Goal: Task Accomplishment & Management: Manage account settings

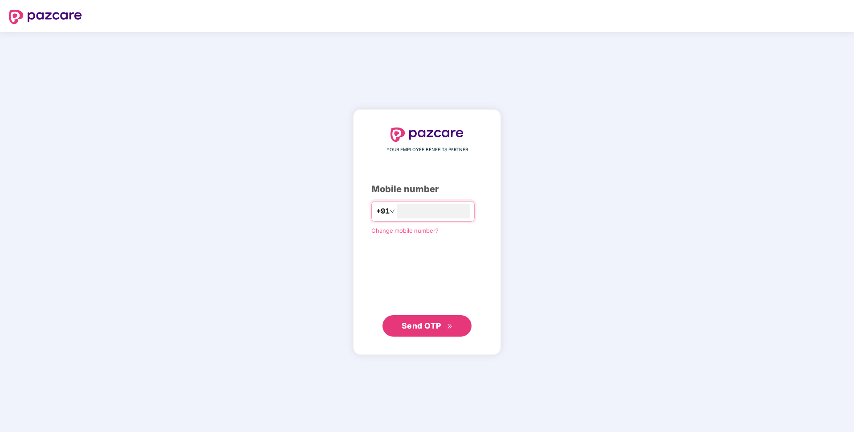
type input "**********"
click at [430, 320] on span "Send OTP" at bounding box center [427, 325] width 51 height 12
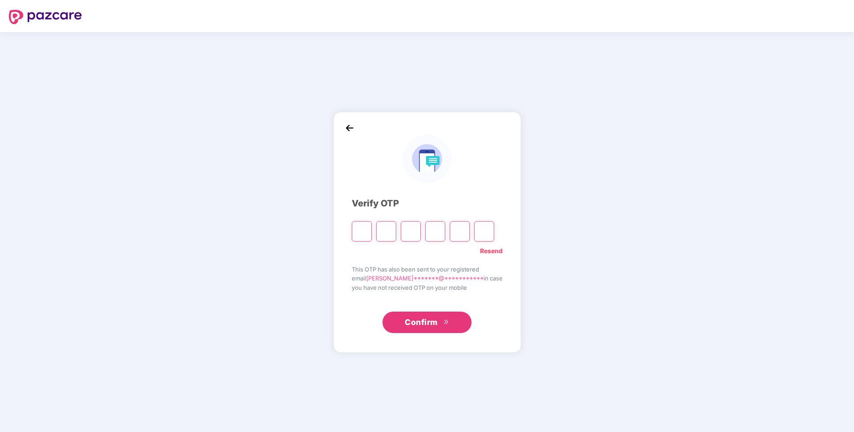
paste input "*"
type input "*"
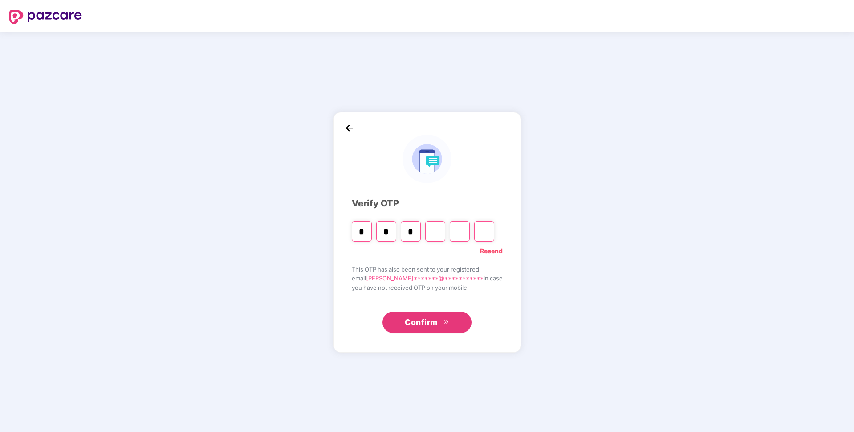
type input "*"
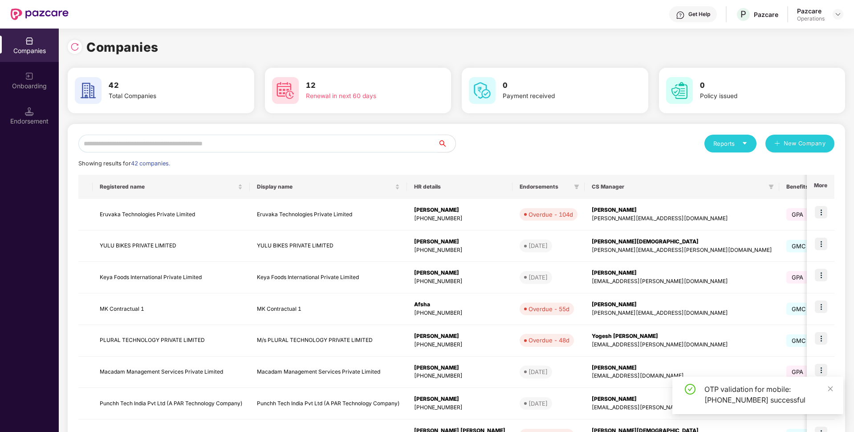
click at [284, 139] on input "text" at bounding box center [257, 144] width 359 height 18
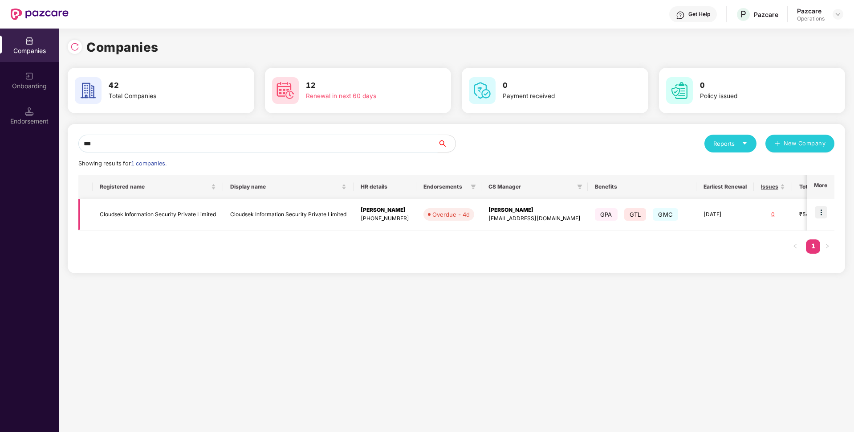
type input "***"
click at [169, 211] on td "Cloudsek Information Security Private Limited" at bounding box center [158, 215] width 131 height 32
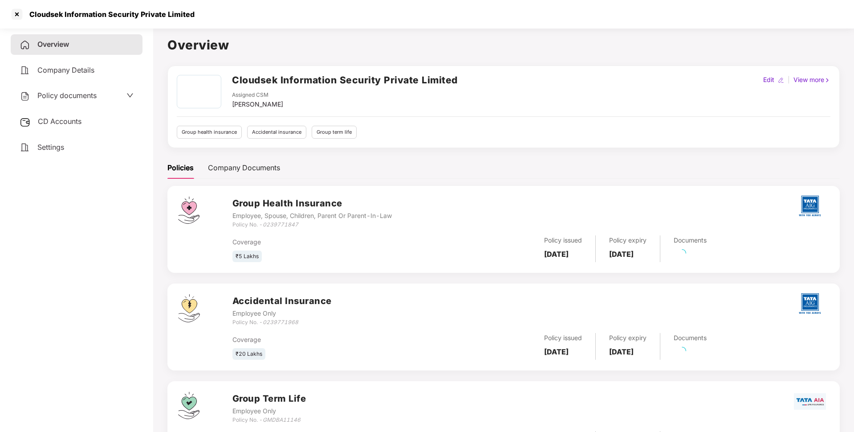
click at [74, 90] on div "Policy documents" at bounding box center [58, 96] width 77 height 12
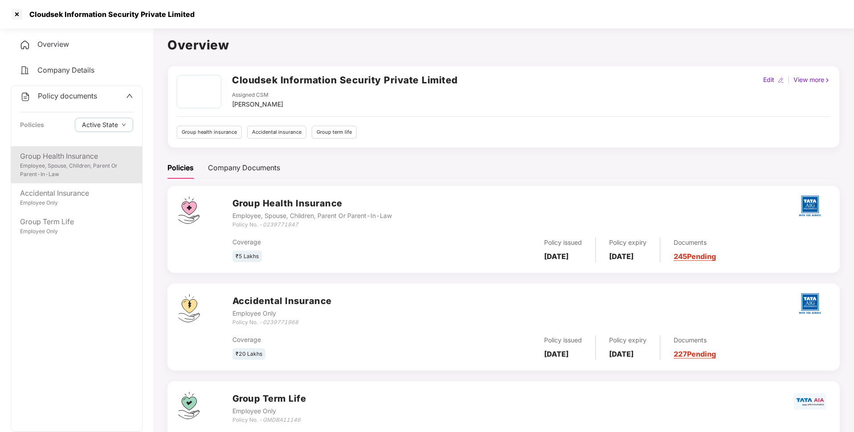
click at [65, 159] on div "Group Health Insurance" at bounding box center [76, 156] width 113 height 11
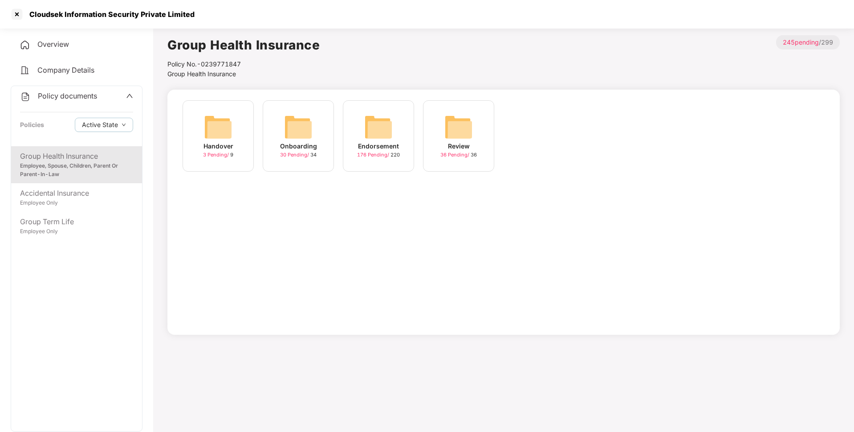
click at [374, 140] on img at bounding box center [378, 127] width 29 height 29
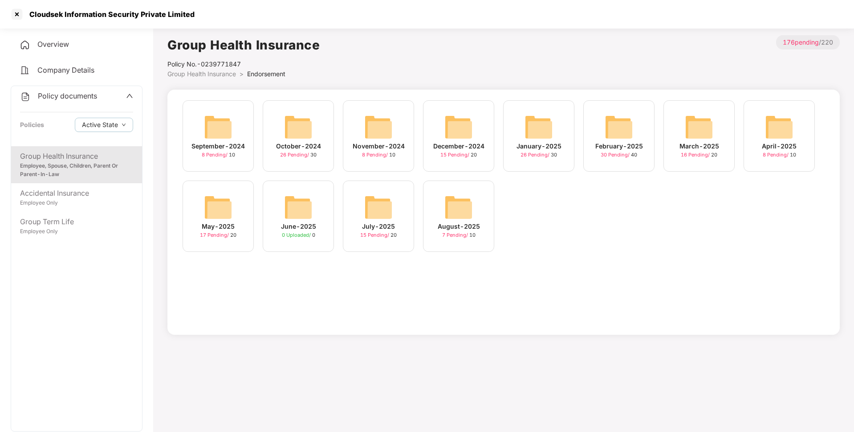
click at [445, 215] on img at bounding box center [459, 207] width 29 height 29
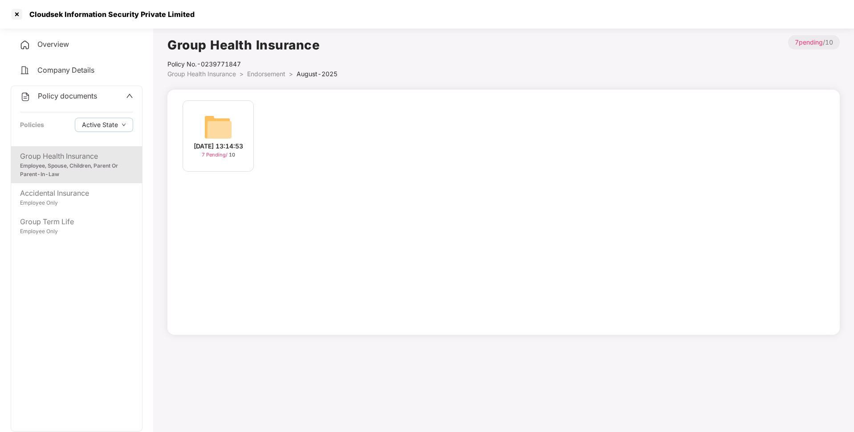
click at [204, 126] on div "[DATE] 13:14:53 7 Pending / 10" at bounding box center [218, 135] width 71 height 71
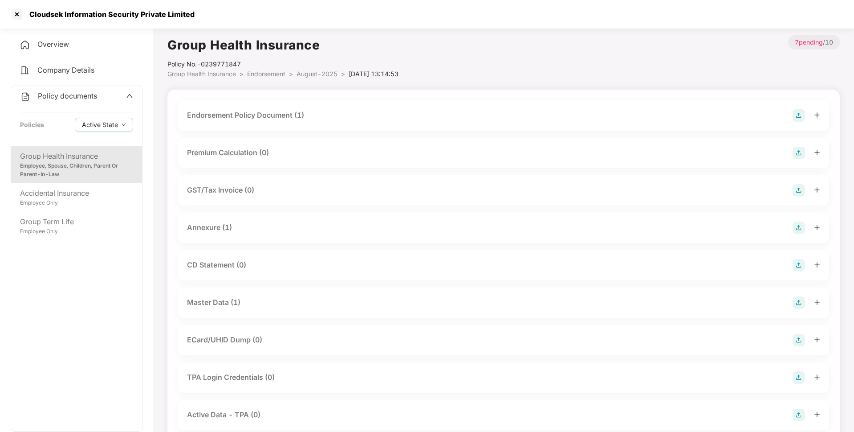
scroll to position [64, 0]
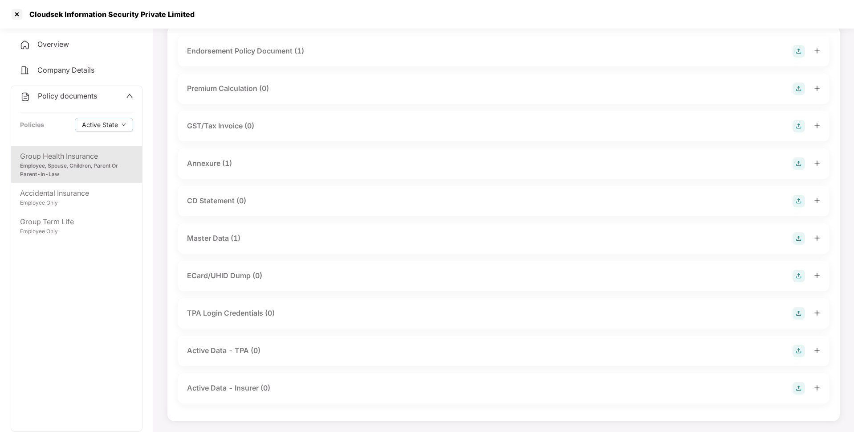
click at [310, 225] on div "Master Data (1)" at bounding box center [503, 238] width 651 height 30
click at [302, 237] on div "Master Data (1)" at bounding box center [503, 238] width 633 height 12
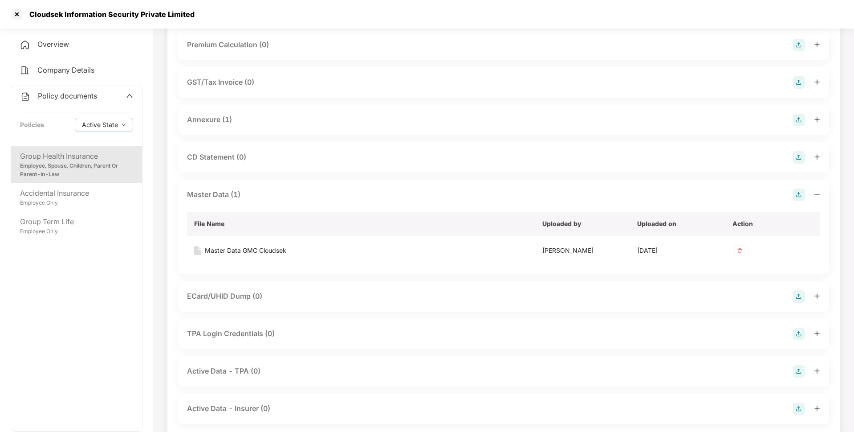
scroll to position [108, 0]
click at [14, 7] on div at bounding box center [17, 14] width 14 height 14
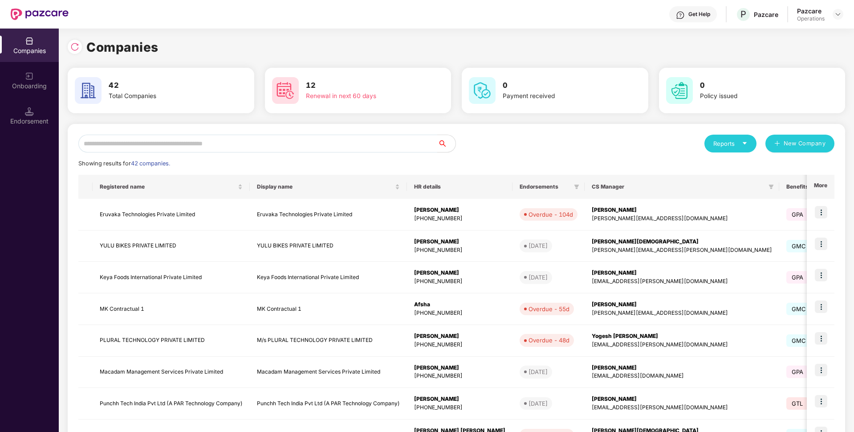
scroll to position [0, 0]
click at [127, 143] on input "text" at bounding box center [257, 144] width 359 height 18
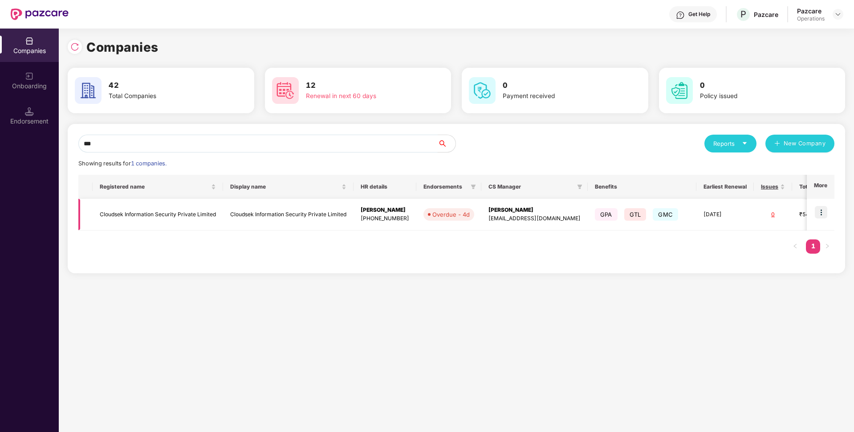
type input "***"
click at [816, 207] on td at bounding box center [821, 215] width 28 height 32
click at [824, 211] on img at bounding box center [821, 212] width 12 height 12
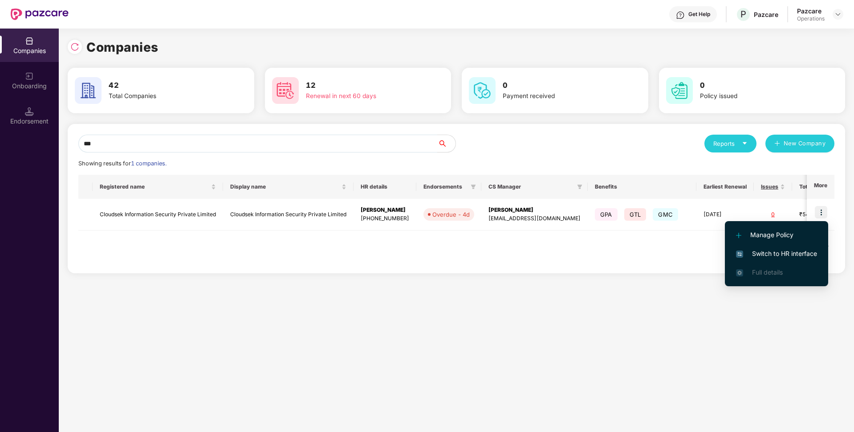
click at [759, 255] on span "Switch to HR interface" at bounding box center [776, 254] width 81 height 10
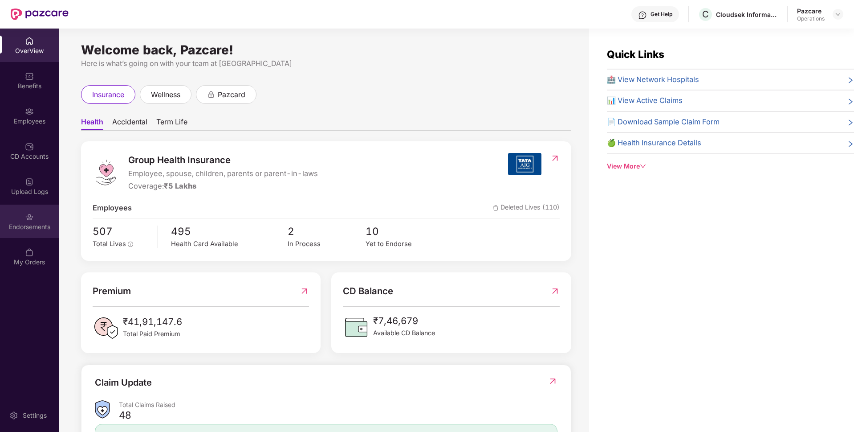
click at [26, 229] on div "Endorsements" at bounding box center [29, 226] width 59 height 9
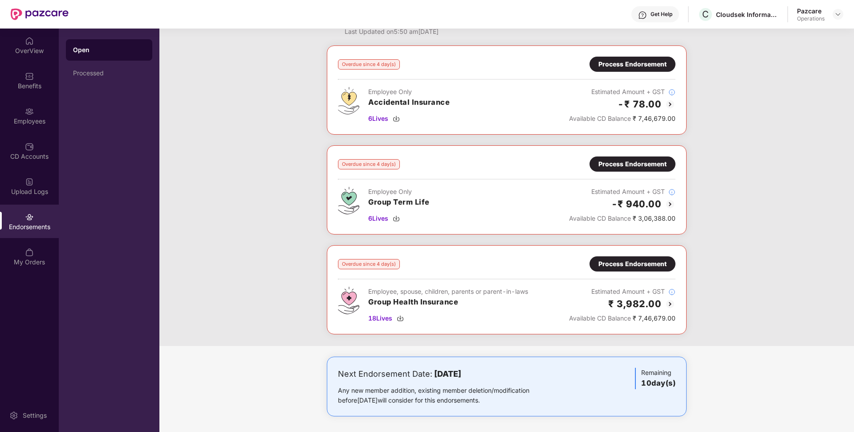
scroll to position [34, 0]
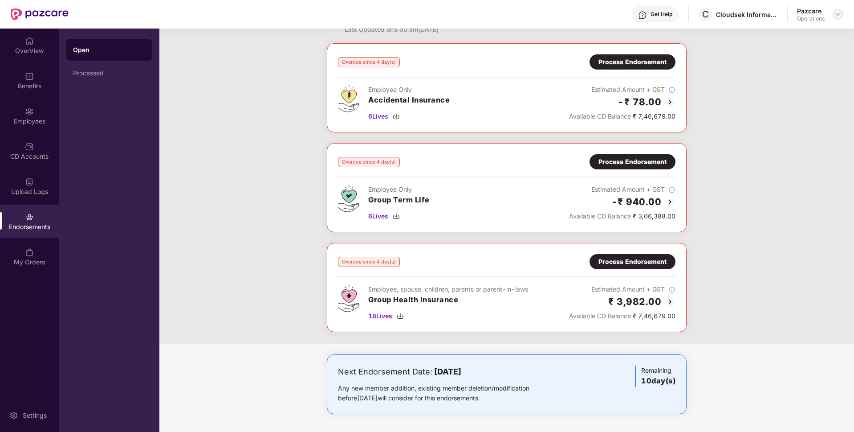
click at [839, 14] on img at bounding box center [838, 14] width 7 height 7
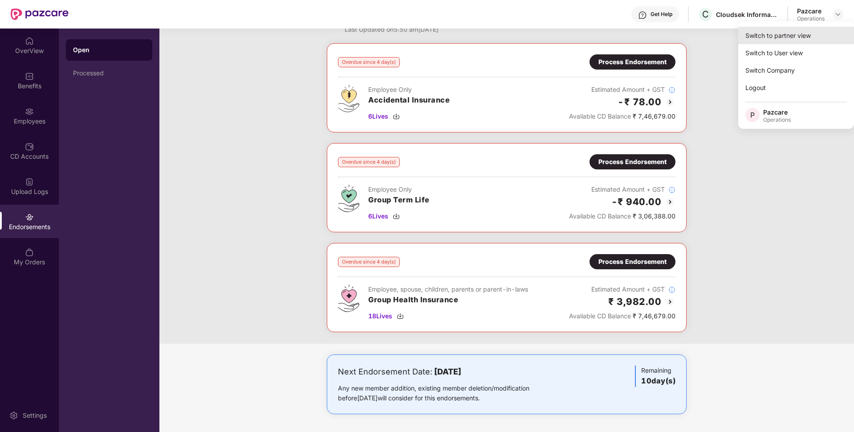
click at [773, 27] on div "Switch to partner view" at bounding box center [797, 35] width 116 height 17
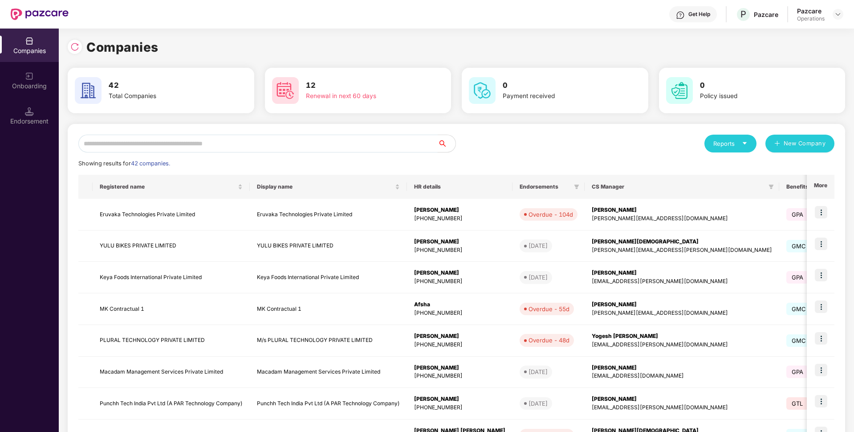
click at [301, 143] on input "text" at bounding box center [257, 144] width 359 height 18
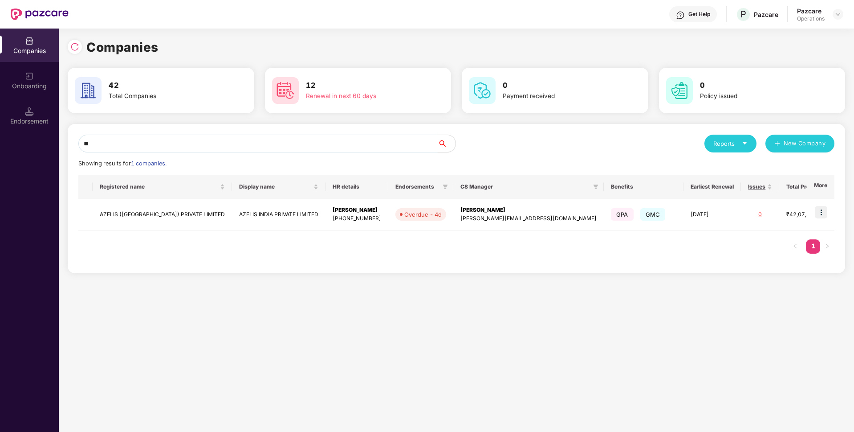
type input "*"
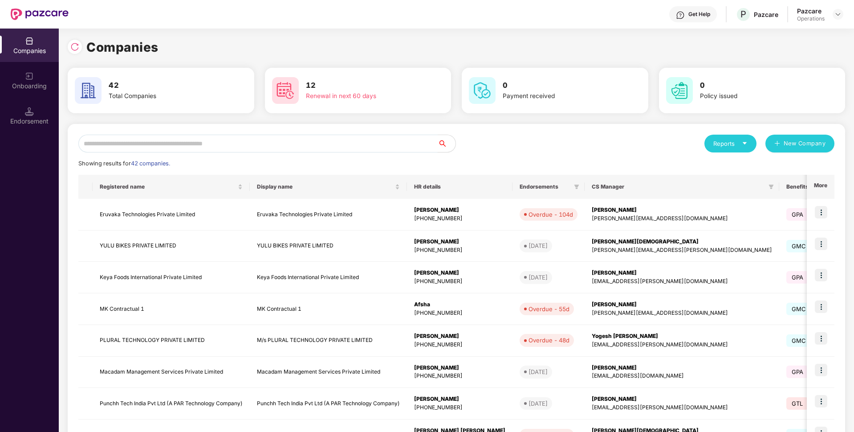
click at [238, 143] on input "text" at bounding box center [257, 144] width 359 height 18
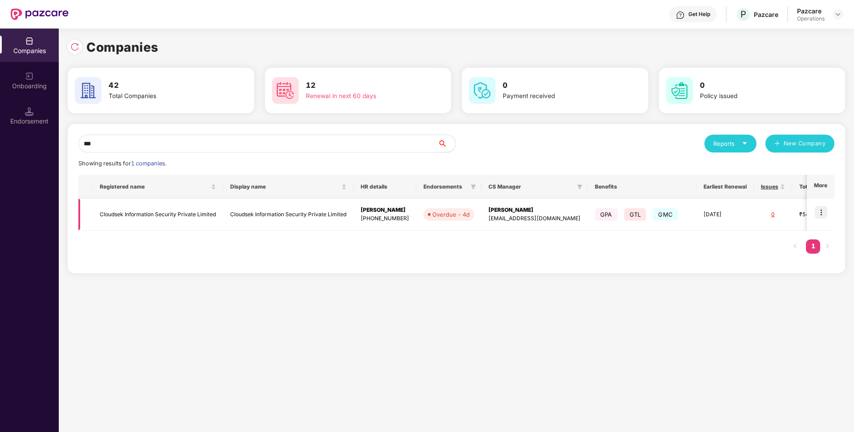
type input "***"
click at [172, 217] on td "Cloudsek Information Security Private Limited" at bounding box center [158, 215] width 131 height 32
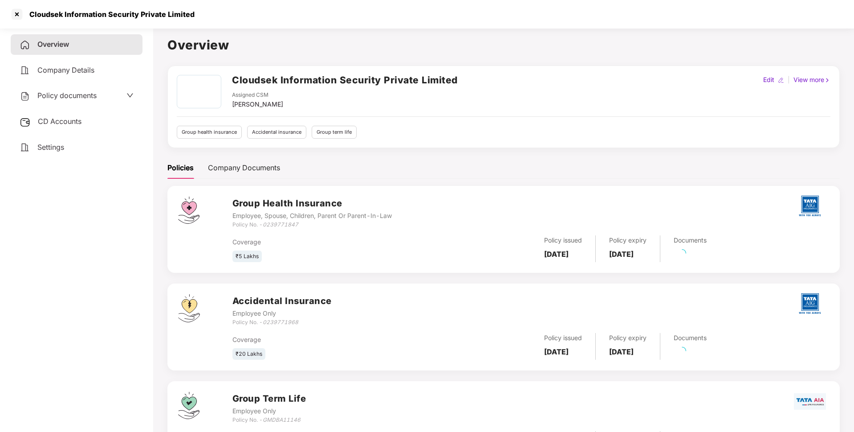
click at [95, 92] on span "Policy documents" at bounding box center [66, 95] width 59 height 9
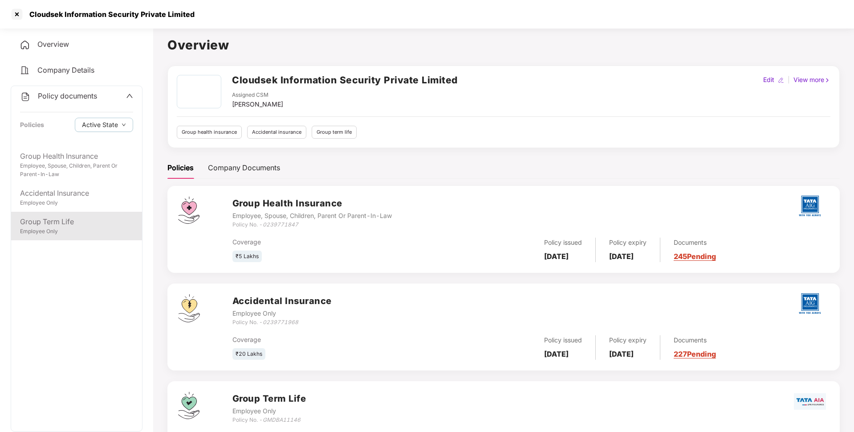
click at [57, 231] on div "Employee Only" at bounding box center [76, 231] width 113 height 8
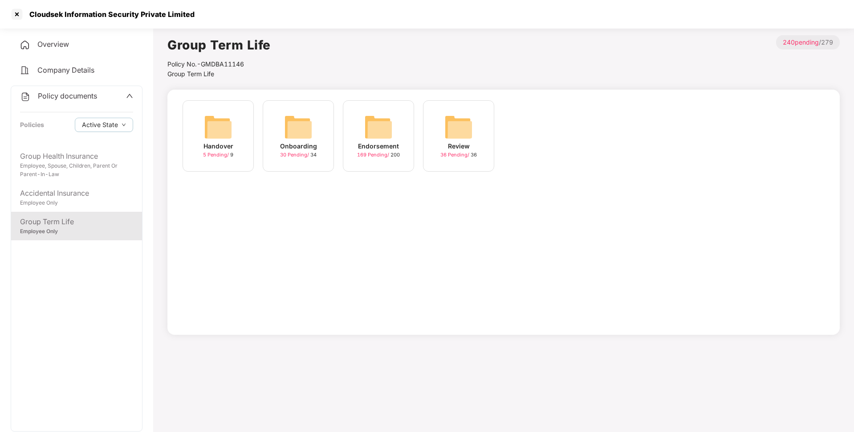
click at [348, 150] on div "Endorsement 169 Pending / 200" at bounding box center [378, 135] width 71 height 71
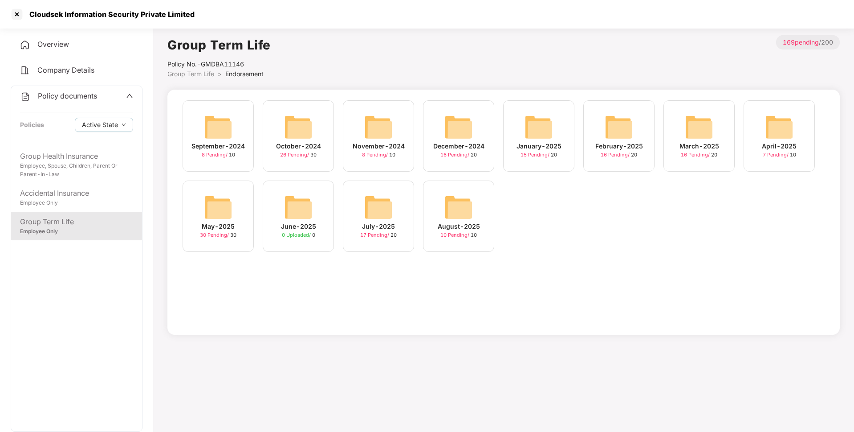
click at [455, 221] on img at bounding box center [459, 207] width 29 height 29
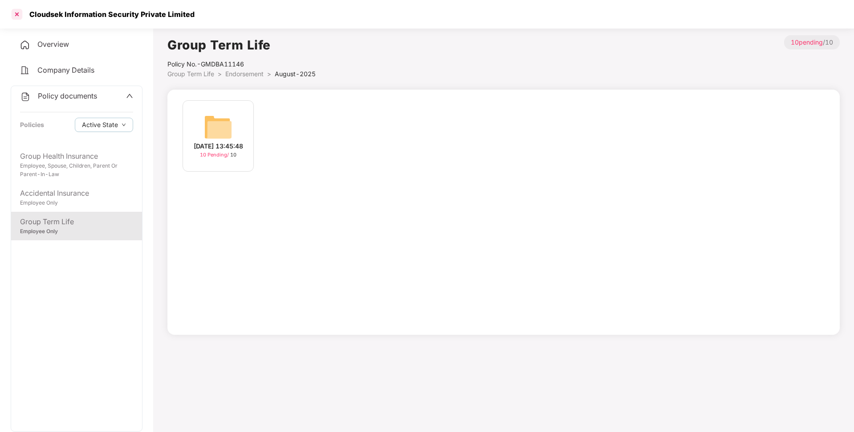
click at [23, 16] on div at bounding box center [17, 14] width 14 height 14
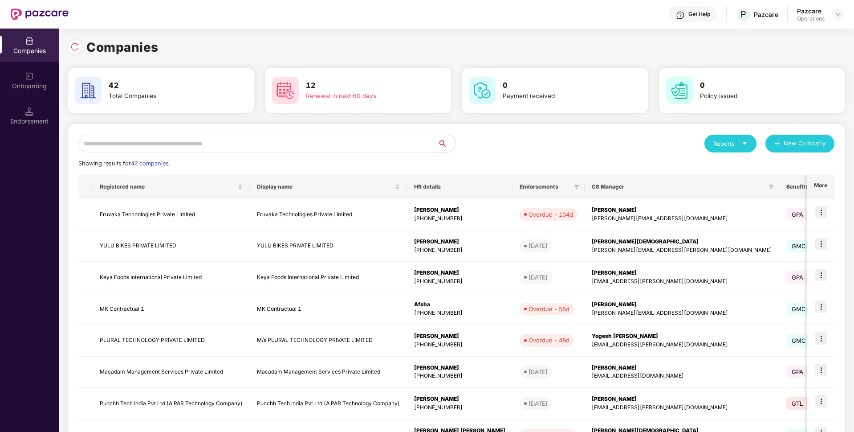
click at [212, 142] on input "text" at bounding box center [257, 144] width 359 height 18
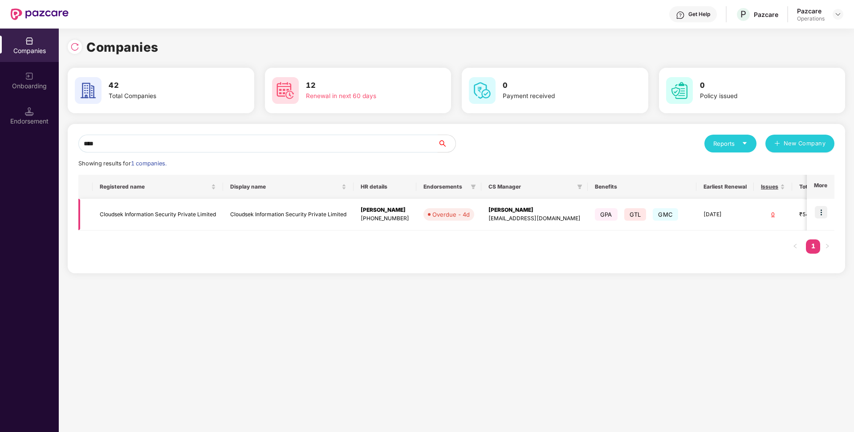
type input "****"
click at [824, 210] on img at bounding box center [821, 212] width 12 height 12
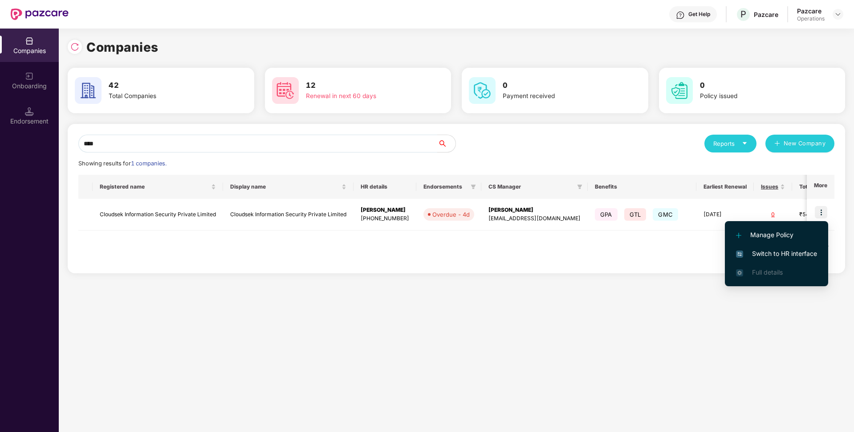
click at [763, 252] on span "Switch to HR interface" at bounding box center [776, 254] width 81 height 10
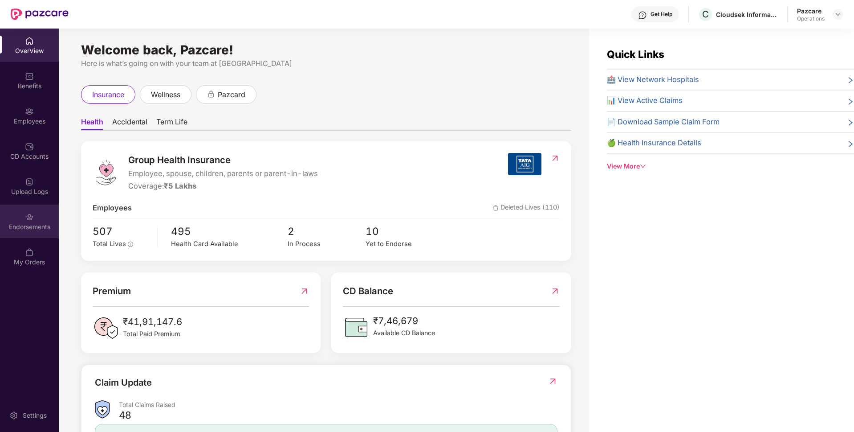
click at [16, 216] on div "Endorsements" at bounding box center [29, 220] width 59 height 33
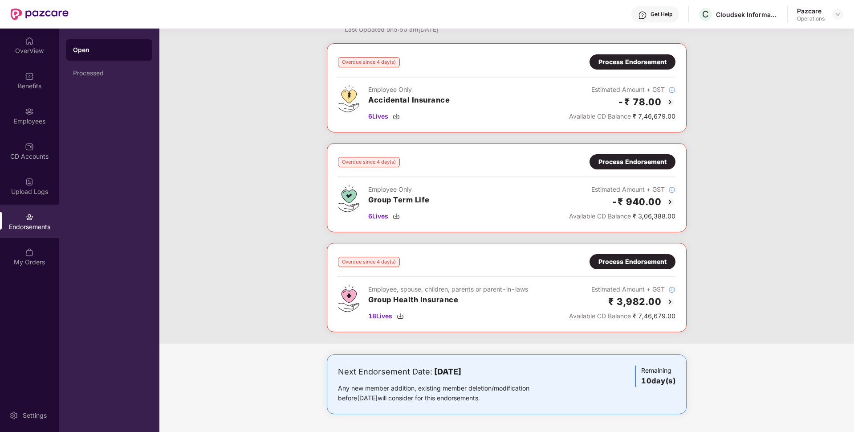
click at [621, 259] on div "Process Endorsement" at bounding box center [633, 262] width 68 height 10
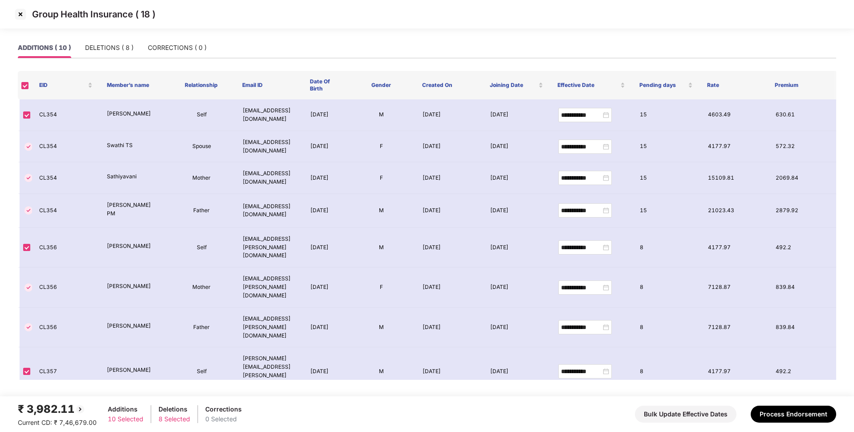
click at [21, 15] on img at bounding box center [20, 14] width 14 height 14
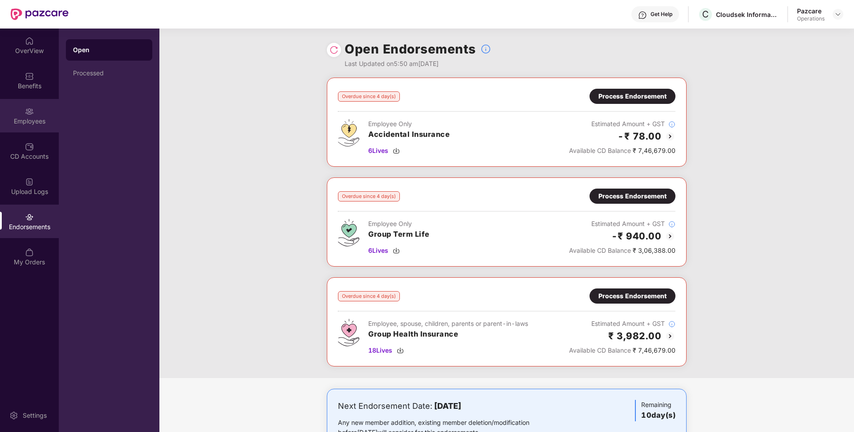
click at [47, 121] on div "Employees" at bounding box center [29, 121] width 59 height 9
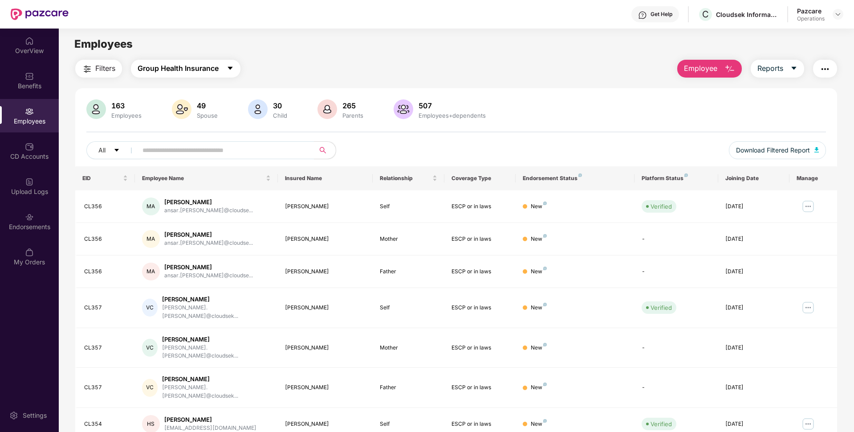
click at [202, 67] on span "Group Health Insurance" at bounding box center [178, 68] width 81 height 11
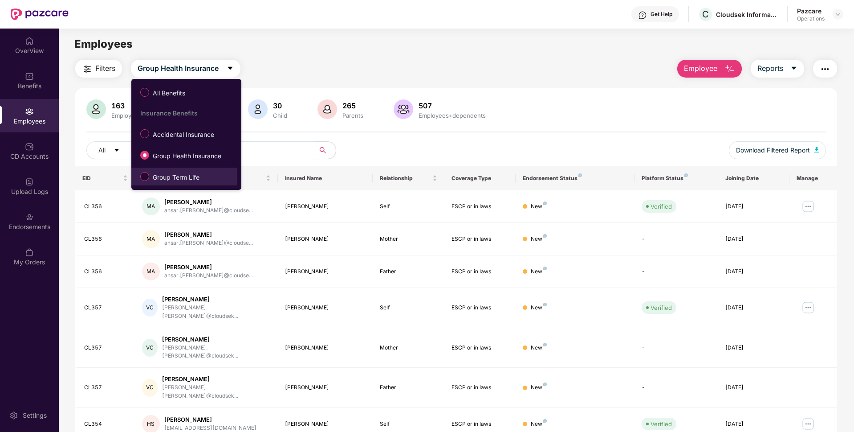
click at [159, 184] on li "Group Term Life" at bounding box center [184, 176] width 106 height 18
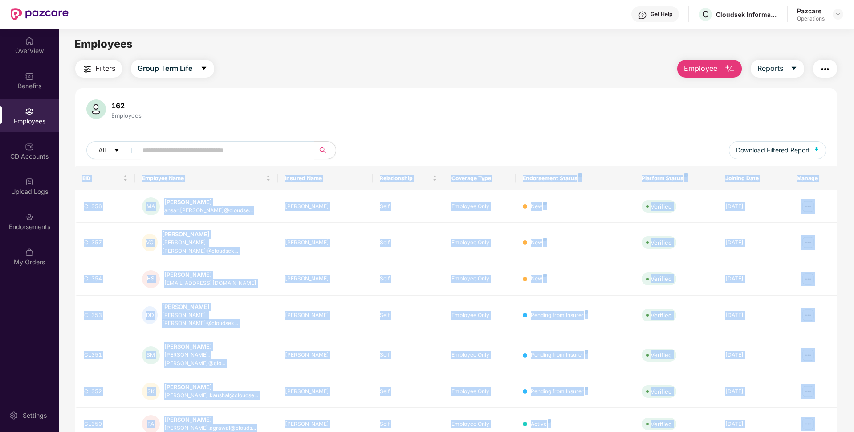
drag, startPoint x: 184, startPoint y: 154, endPoint x: 176, endPoint y: 147, distance: 10.2
click at [176, 147] on body "Get Help C Cloudsek Information Security Private Limited Pazcare Operations Ove…" at bounding box center [427, 216] width 854 height 432
click at [176, 147] on input "text" at bounding box center [223, 149] width 160 height 13
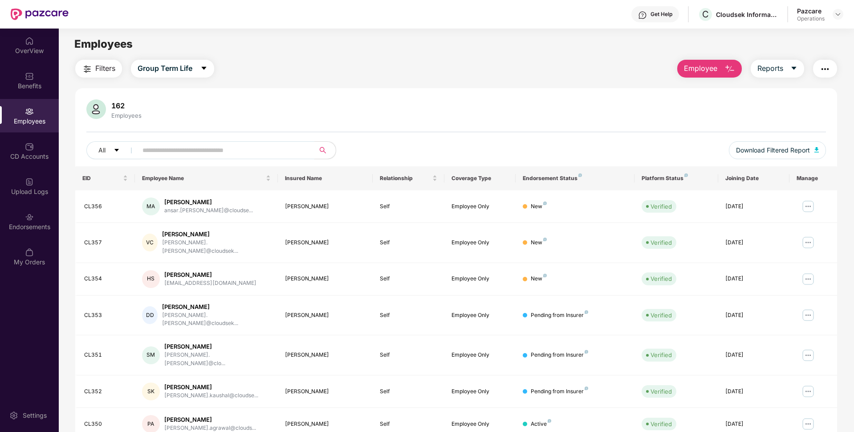
paste input "*****"
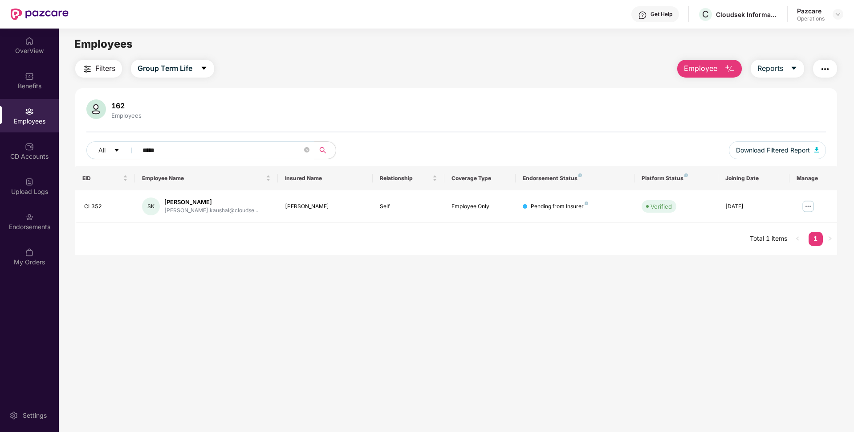
type input "*****"
click at [826, 68] on img "button" at bounding box center [825, 69] width 11 height 11
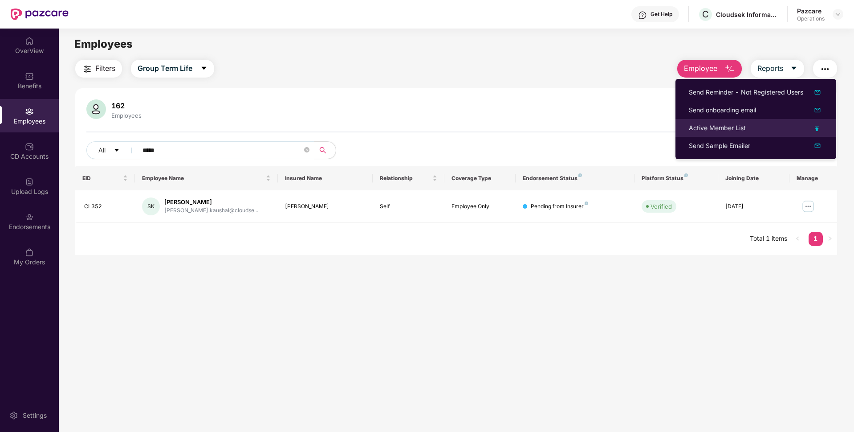
click at [705, 128] on div "Active Member List" at bounding box center [717, 128] width 57 height 10
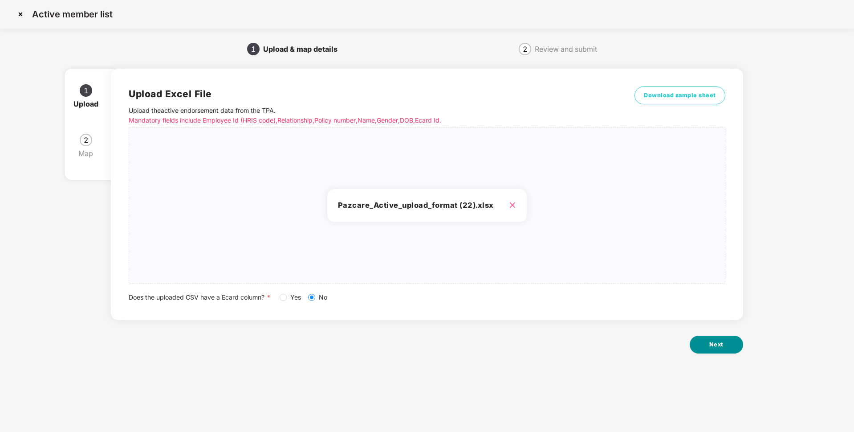
click at [702, 342] on button "Next" at bounding box center [716, 344] width 53 height 18
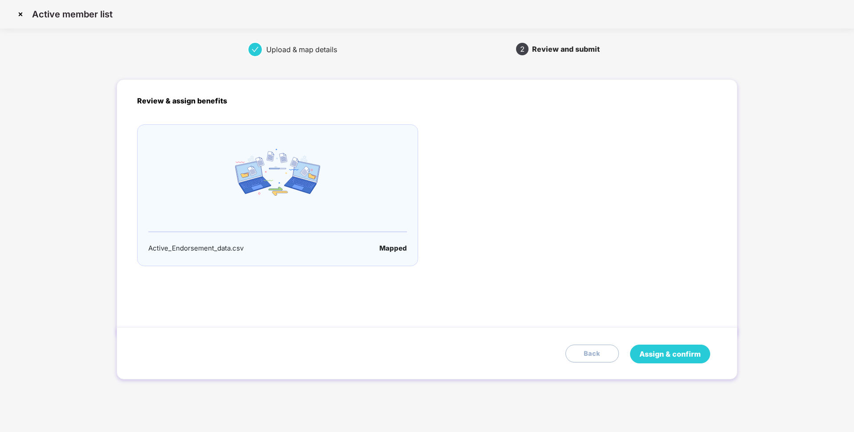
click at [660, 350] on span "Assign & confirm" at bounding box center [670, 353] width 61 height 11
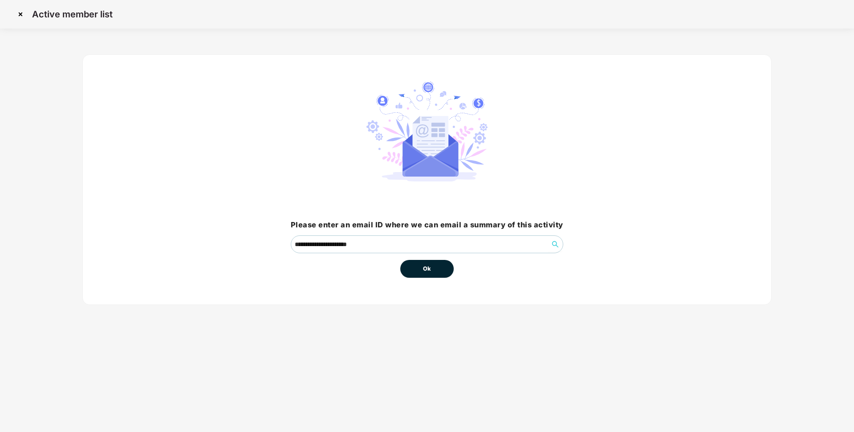
click at [422, 270] on button "Ok" at bounding box center [426, 269] width 53 height 18
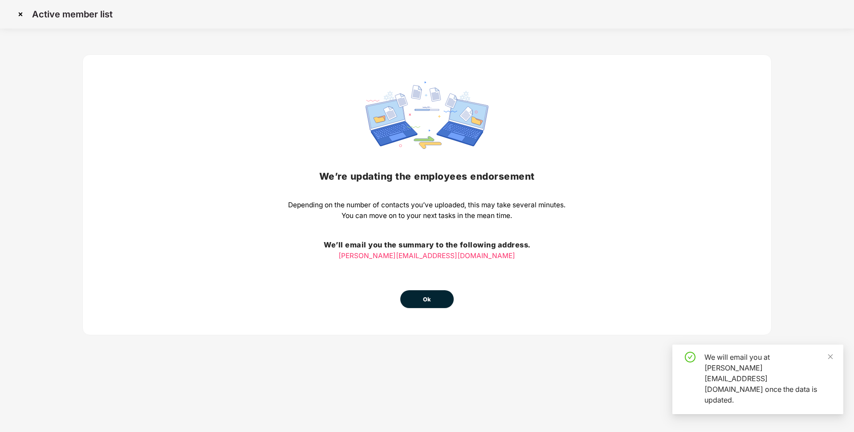
click at [428, 296] on span "Ok" at bounding box center [427, 299] width 8 height 9
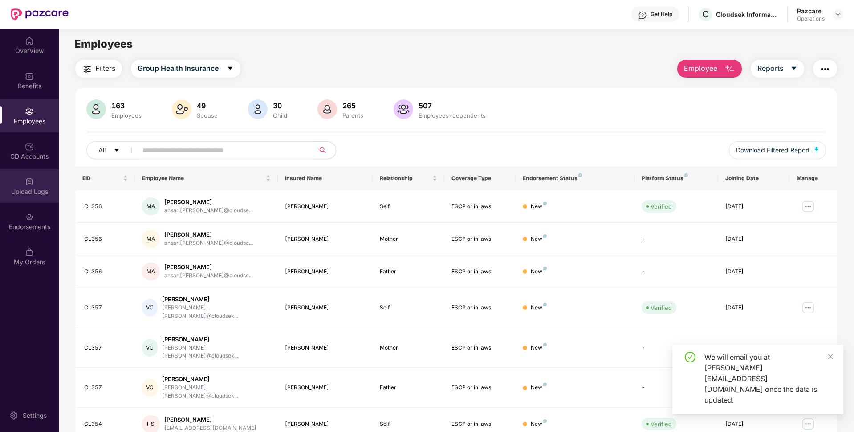
click at [26, 186] on div "Upload Logs" at bounding box center [29, 185] width 59 height 33
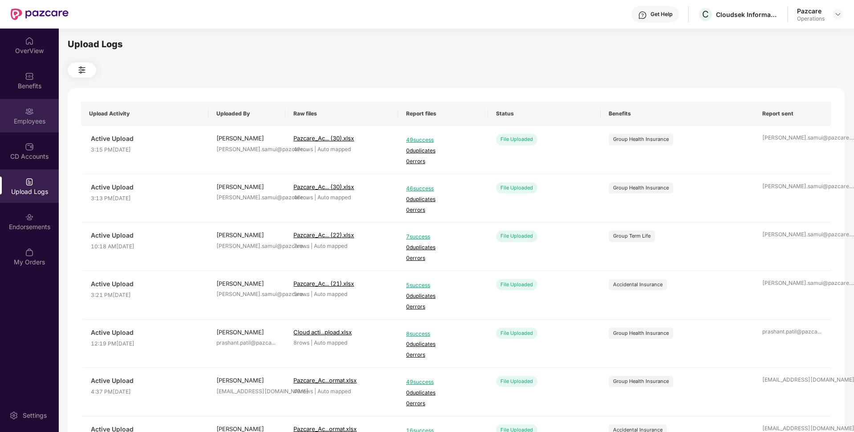
click at [37, 122] on div "Employees" at bounding box center [29, 121] width 59 height 9
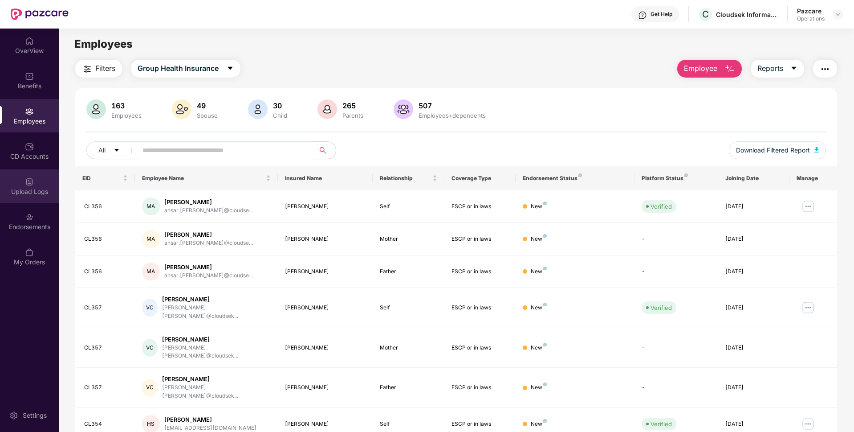
click at [38, 182] on div "Upload Logs" at bounding box center [29, 185] width 59 height 33
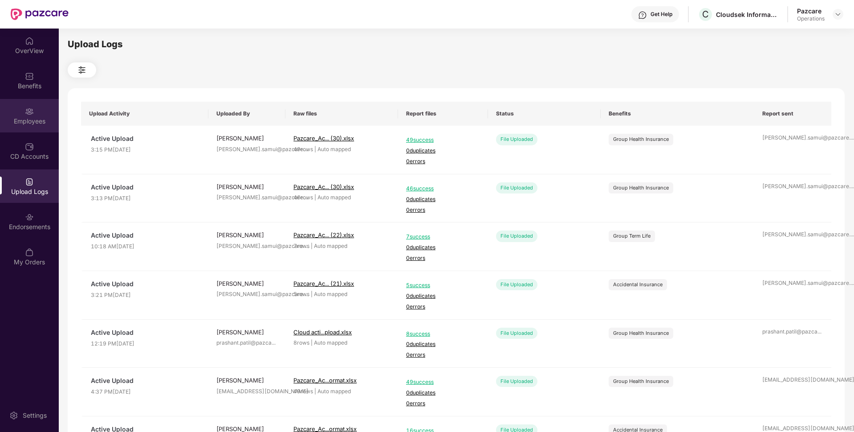
click at [53, 128] on div "Employees" at bounding box center [29, 115] width 59 height 33
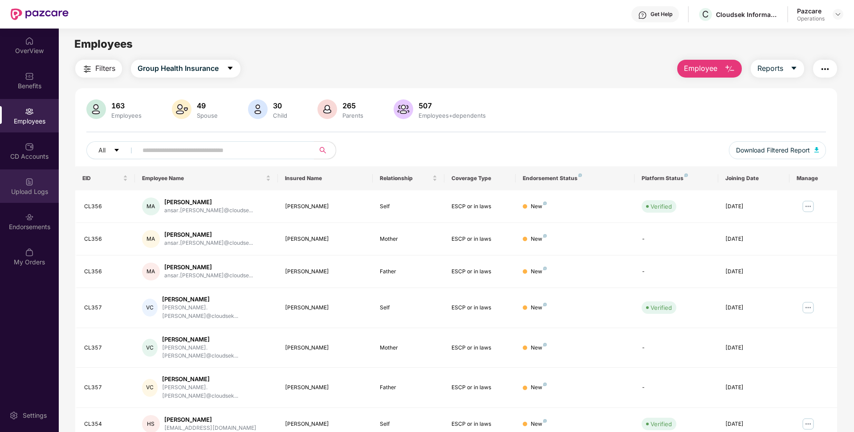
click at [22, 193] on div "Upload Logs" at bounding box center [29, 191] width 59 height 9
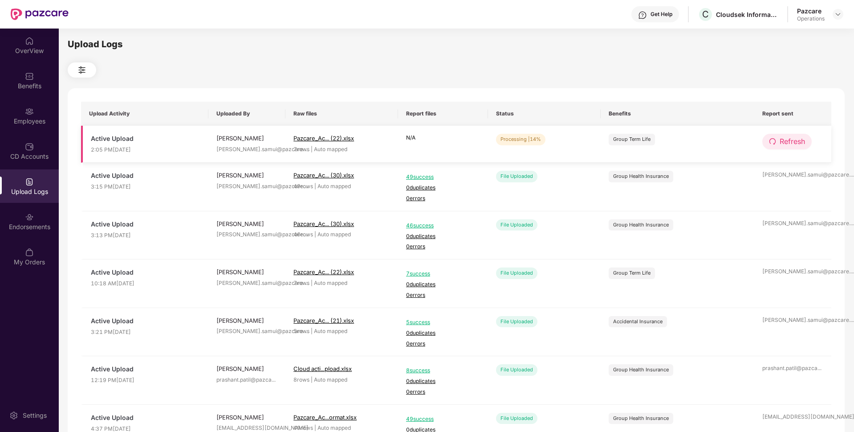
click at [795, 143] on span "Refresh" at bounding box center [792, 141] width 25 height 11
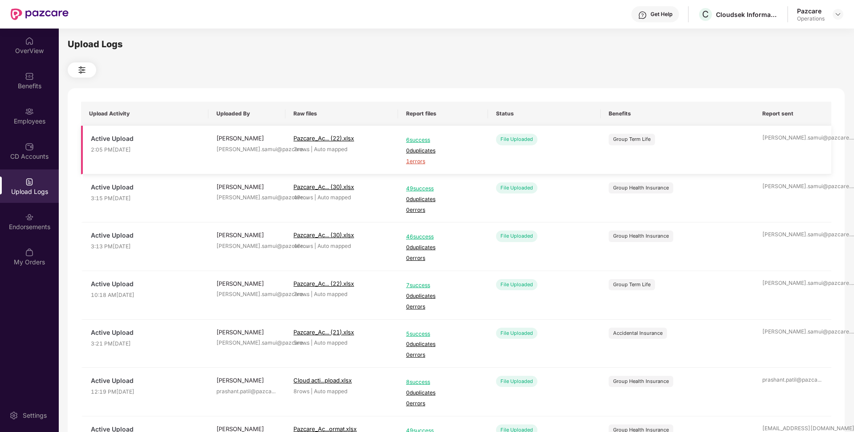
click at [420, 159] on span "1 errors" at bounding box center [443, 161] width 74 height 8
click at [17, 129] on div "Employees" at bounding box center [29, 115] width 59 height 33
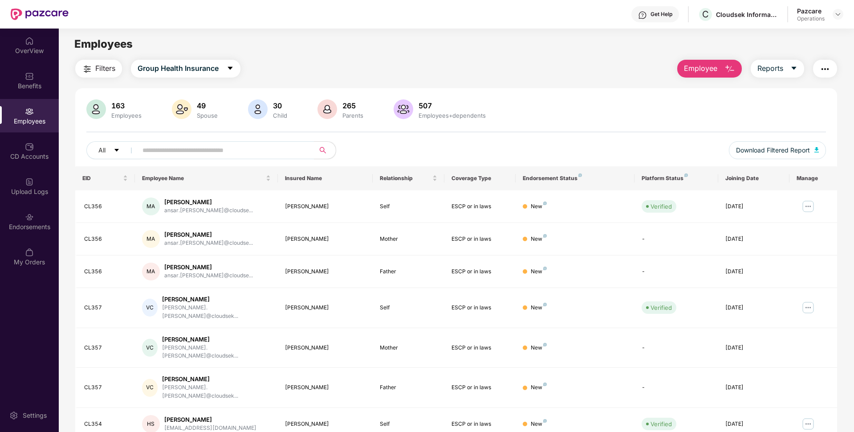
click at [823, 66] on img "button" at bounding box center [825, 69] width 11 height 11
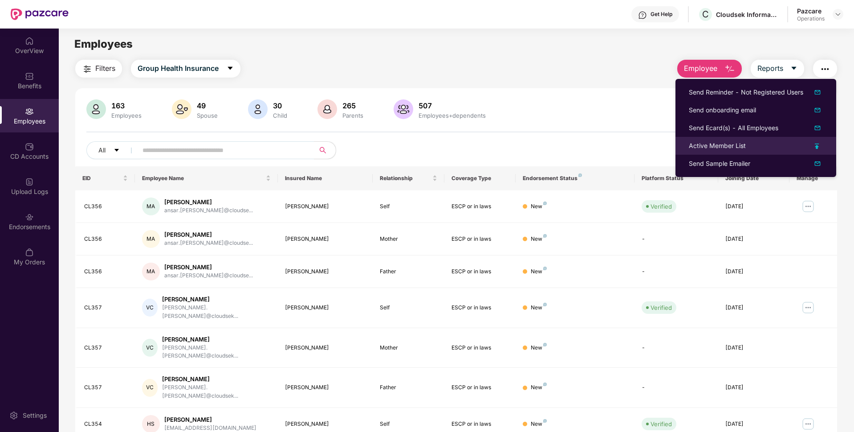
click at [706, 147] on div "Active Member List" at bounding box center [717, 146] width 57 height 10
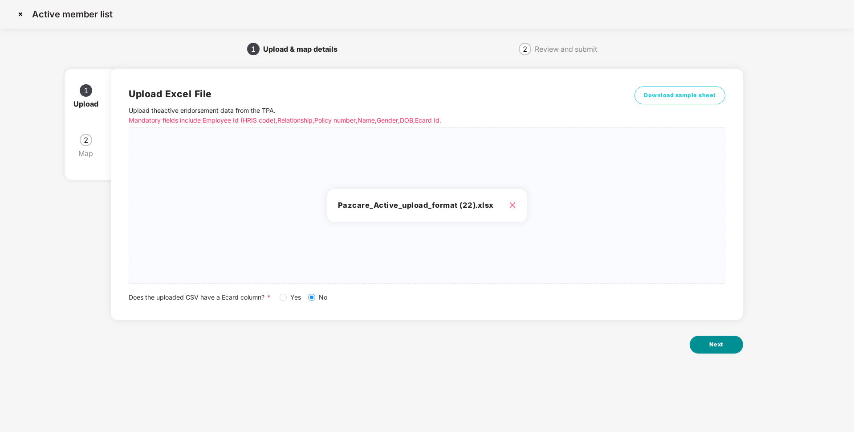
click at [704, 338] on button "Next" at bounding box center [716, 344] width 53 height 18
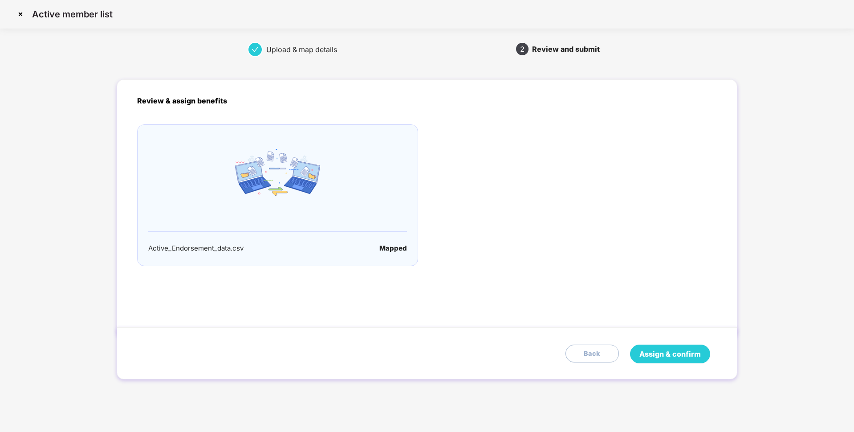
click at [658, 347] on button "Assign & confirm" at bounding box center [670, 353] width 80 height 19
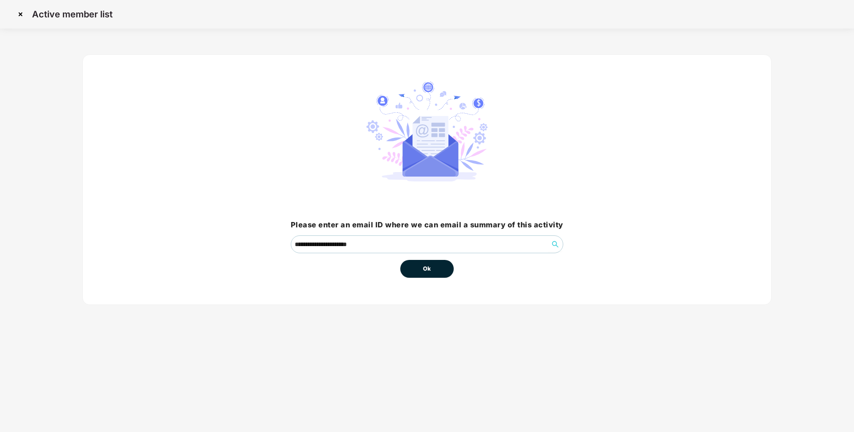
click at [418, 270] on button "Ok" at bounding box center [426, 269] width 53 height 18
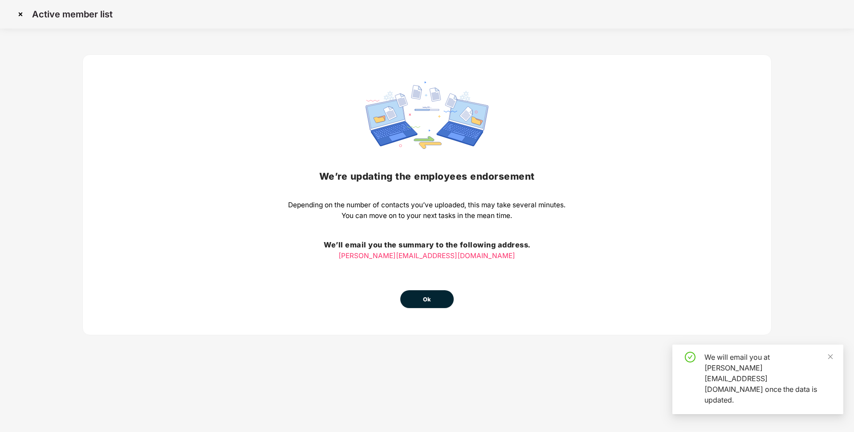
click at [428, 295] on span "Ok" at bounding box center [427, 299] width 8 height 9
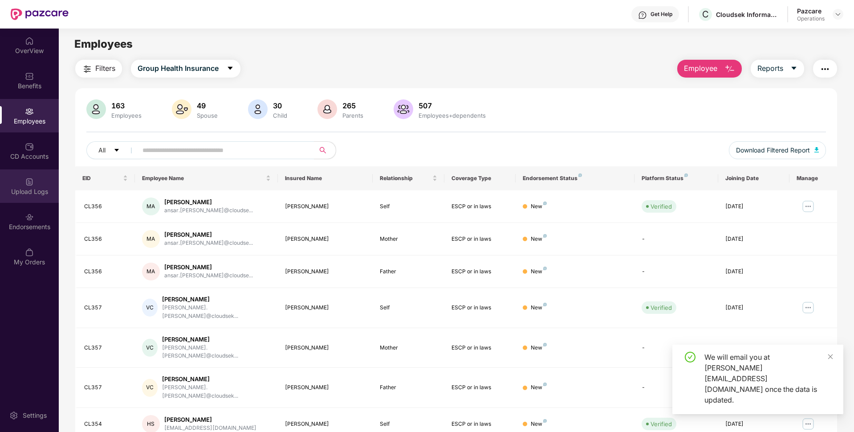
click at [22, 186] on div "Upload Logs" at bounding box center [29, 185] width 59 height 33
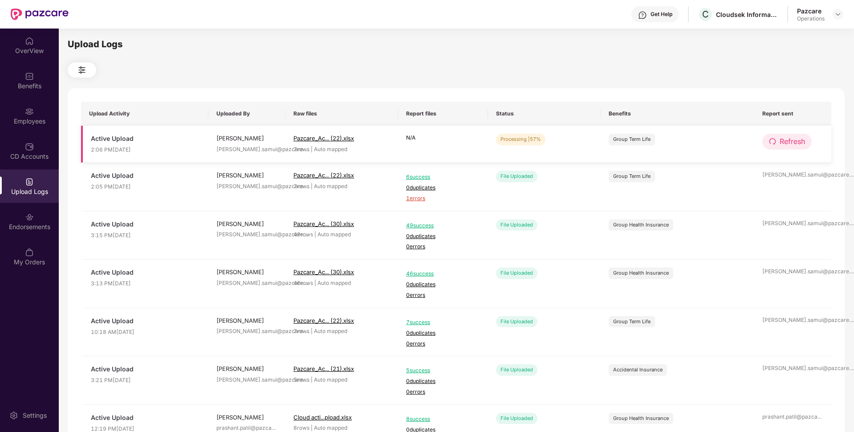
click at [789, 136] on span "Refresh" at bounding box center [792, 141] width 25 height 11
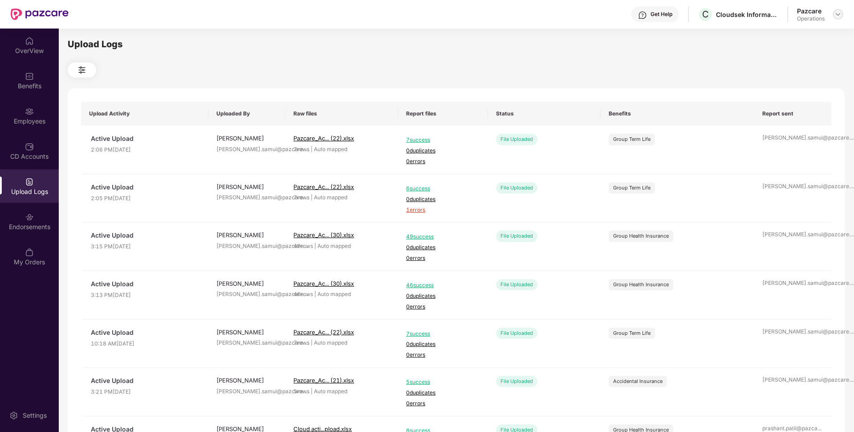
click at [842, 10] on div at bounding box center [838, 14] width 11 height 11
click at [800, 28] on div "Switch to partner view" at bounding box center [797, 35] width 116 height 17
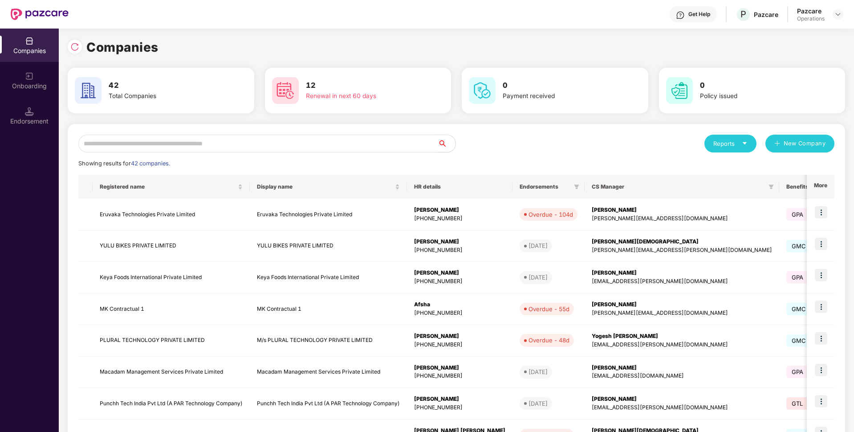
click at [219, 147] on input "text" at bounding box center [257, 144] width 359 height 18
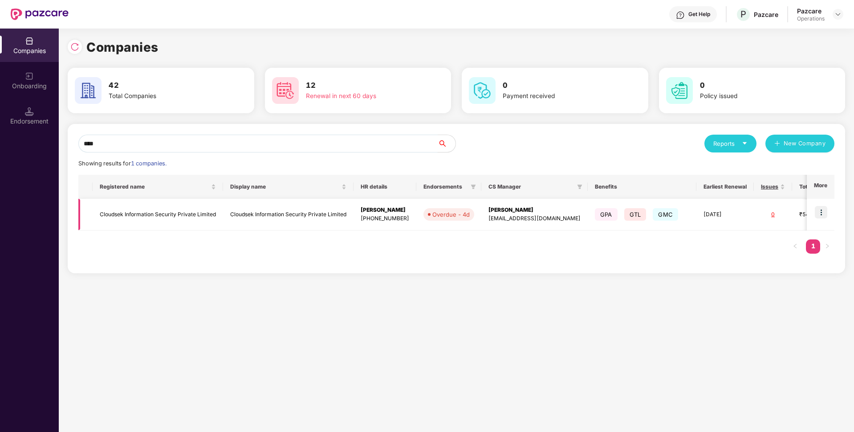
type input "****"
click at [154, 214] on td "Cloudsek Information Security Private Limited" at bounding box center [158, 215] width 131 height 32
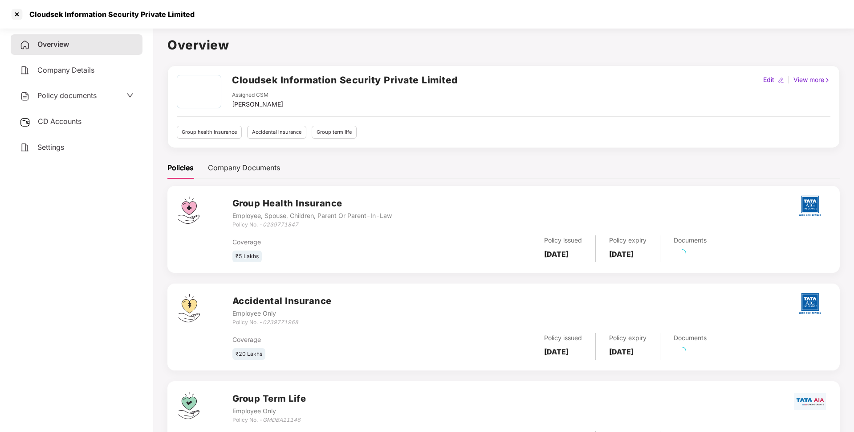
click at [90, 97] on span "Policy documents" at bounding box center [66, 95] width 59 height 9
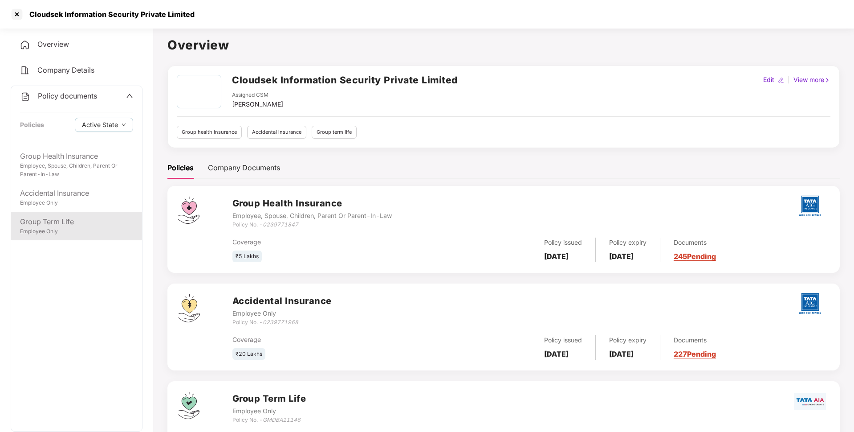
click at [54, 226] on div "Group Term Life" at bounding box center [76, 221] width 113 height 11
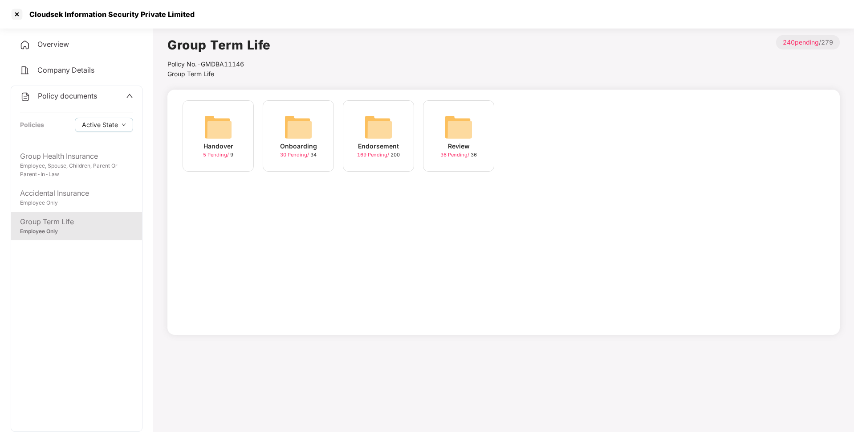
click at [388, 146] on div "Endorsement" at bounding box center [378, 146] width 41 height 10
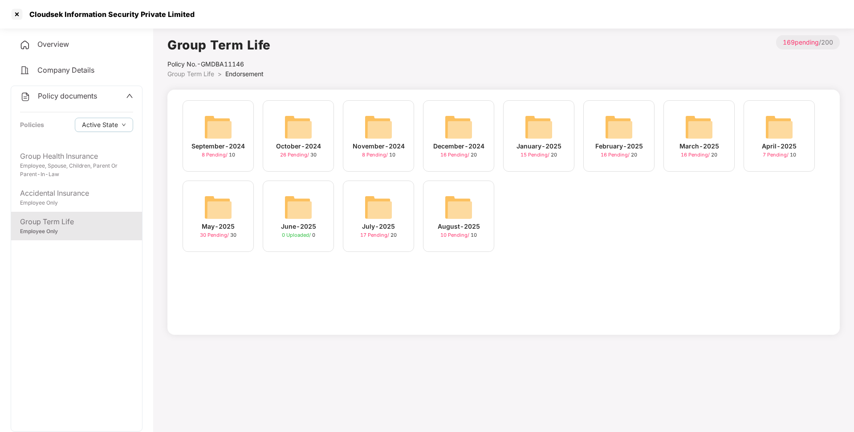
click at [380, 217] on img at bounding box center [378, 207] width 29 height 29
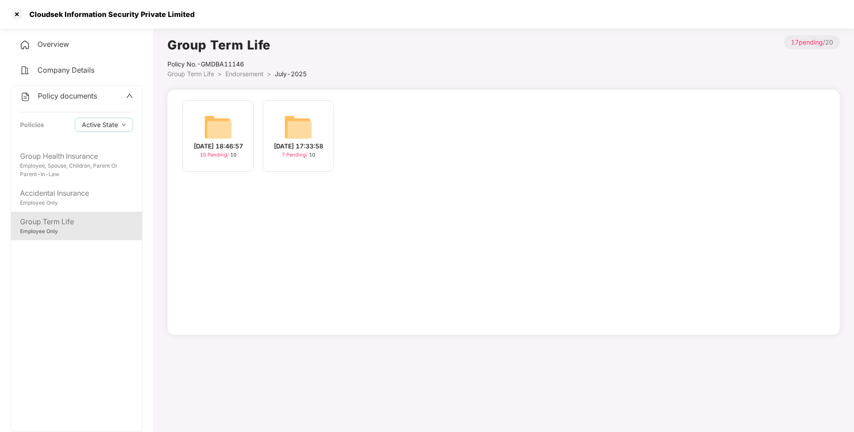
click at [235, 132] on div "[DATE] 18:46:57 10 Pending / 10" at bounding box center [218, 135] width 71 height 71
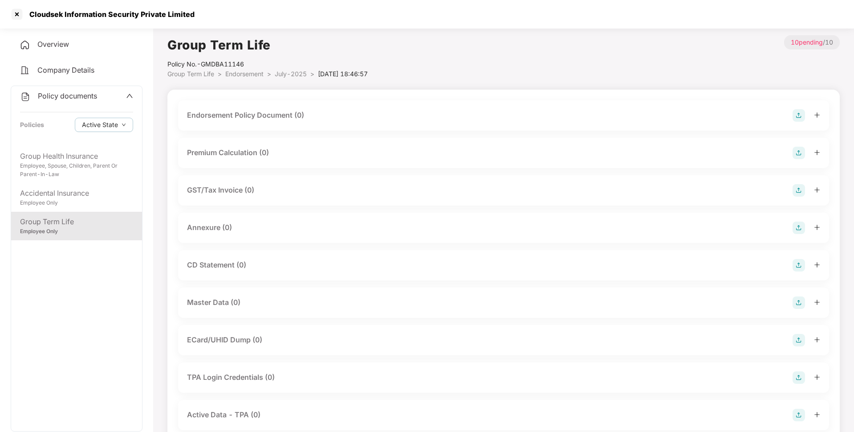
click at [796, 114] on img at bounding box center [799, 115] width 12 height 12
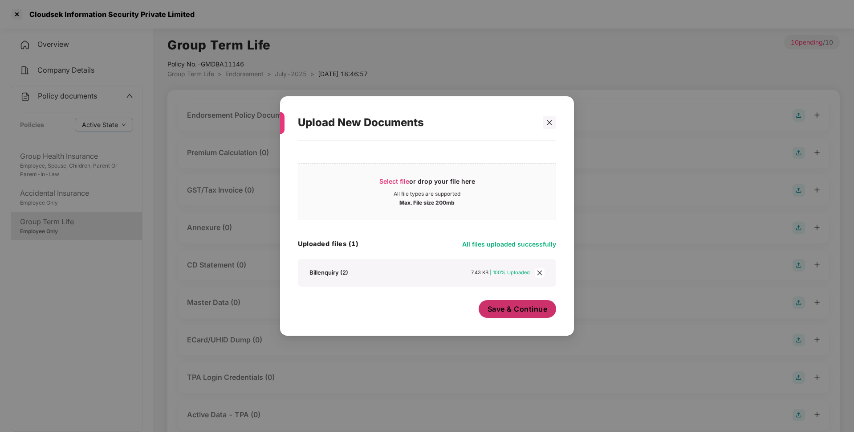
click at [503, 312] on span "Save & Continue" at bounding box center [518, 309] width 60 height 10
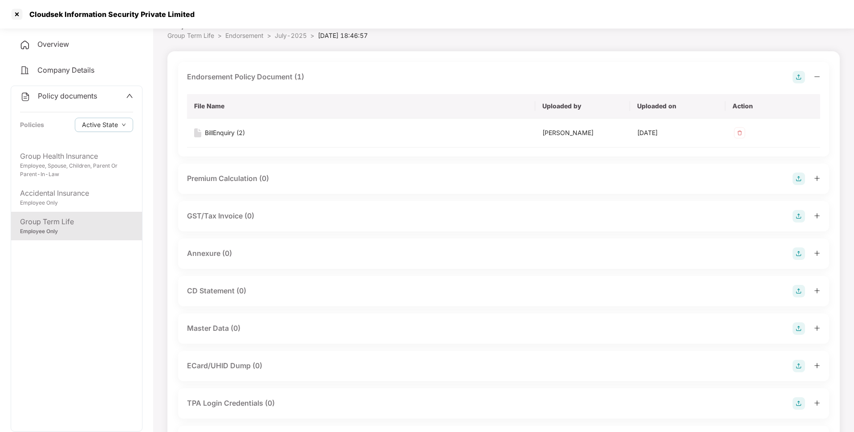
scroll to position [41, 0]
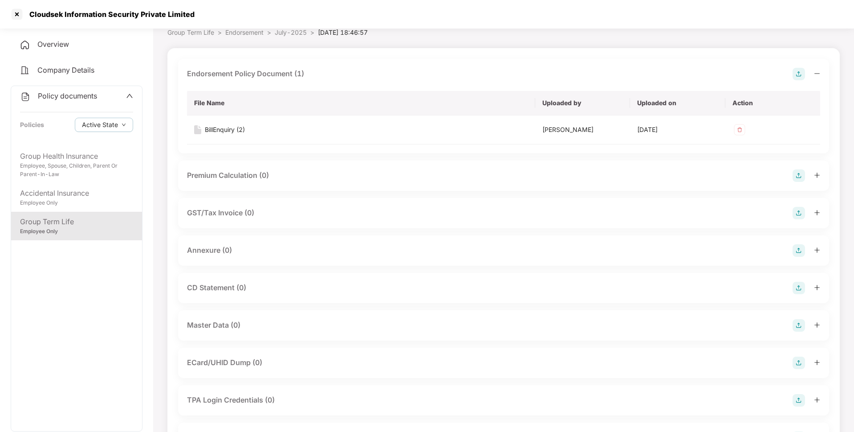
click at [796, 247] on img at bounding box center [799, 250] width 12 height 12
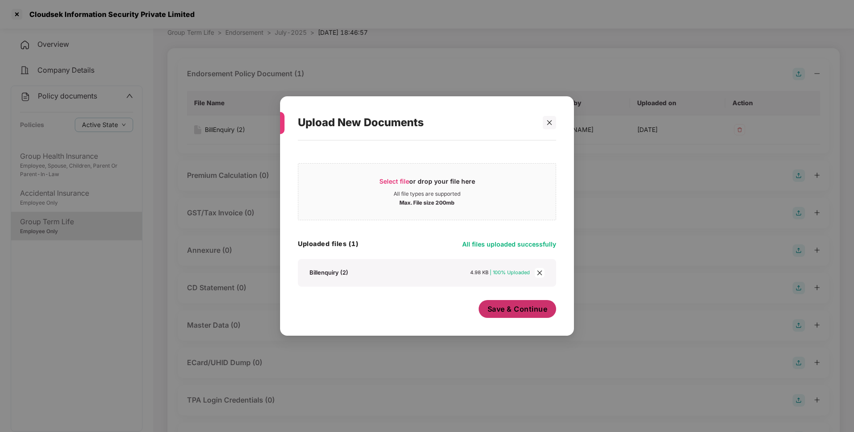
click at [526, 308] on span "Save & Continue" at bounding box center [518, 309] width 60 height 10
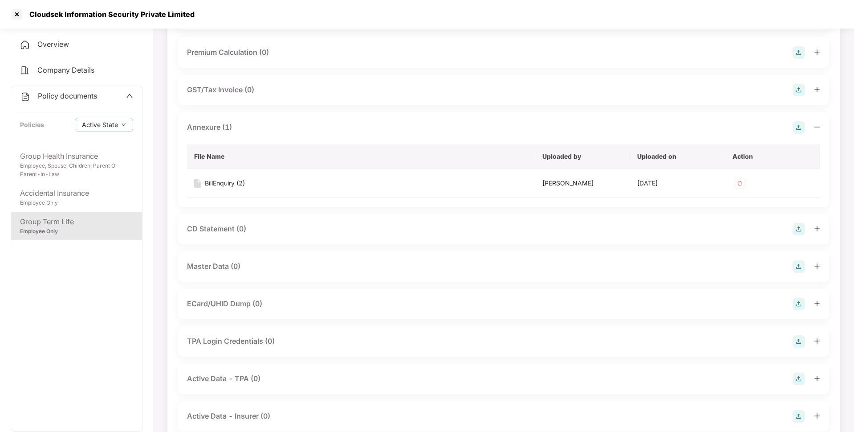
scroll to position [166, 0]
click at [798, 264] on img at bounding box center [799, 265] width 12 height 12
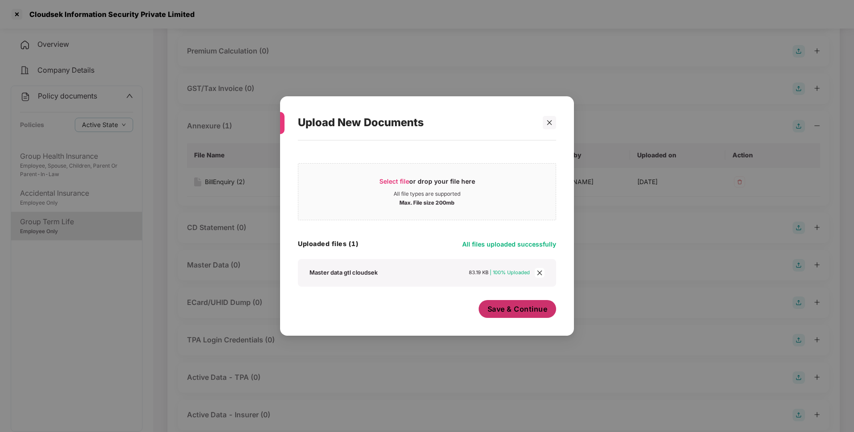
click at [506, 308] on span "Save & Continue" at bounding box center [518, 309] width 60 height 10
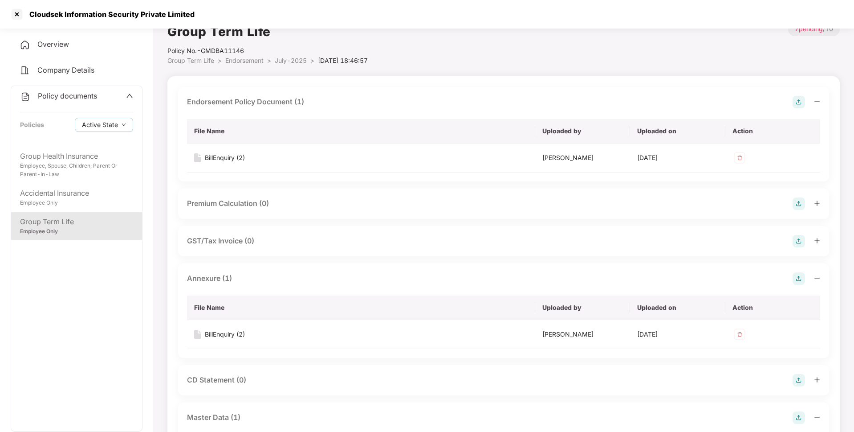
scroll to position [3, 0]
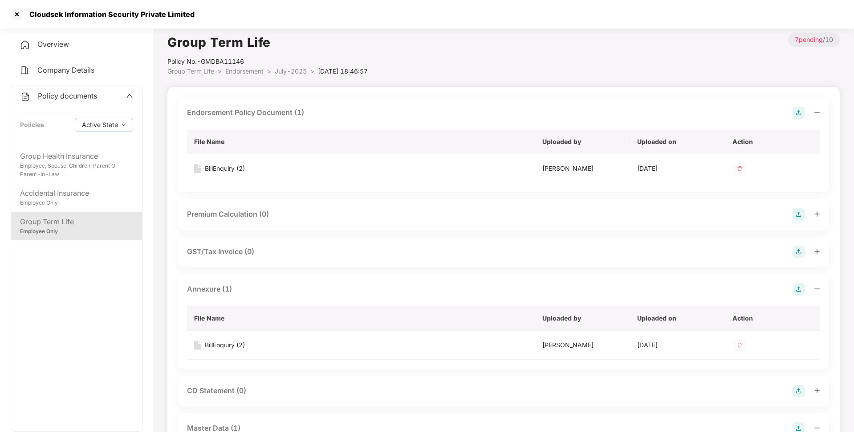
click at [82, 98] on span "Policy documents" at bounding box center [67, 95] width 59 height 9
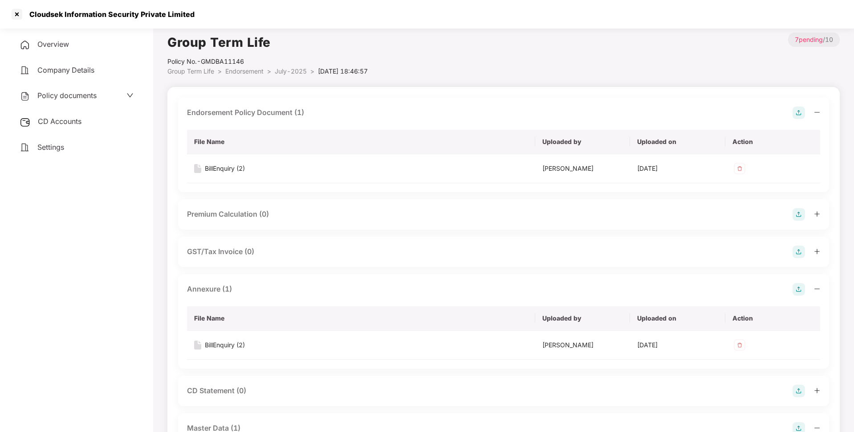
click at [44, 143] on span "Settings" at bounding box center [50, 147] width 27 height 9
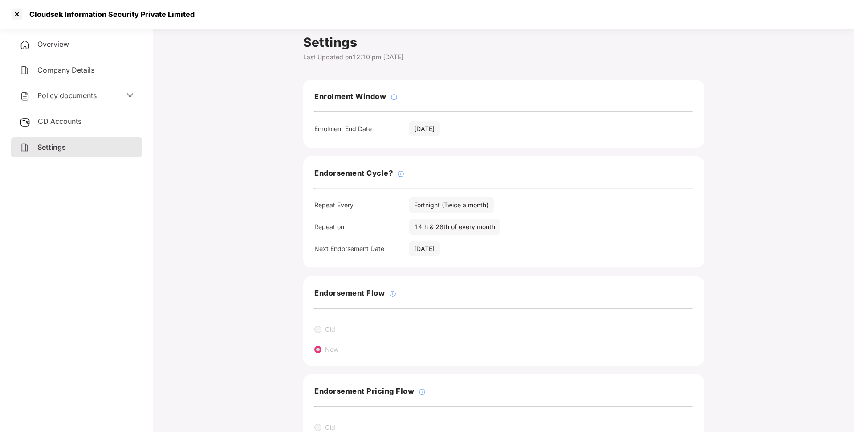
click at [67, 118] on span "CD Accounts" at bounding box center [60, 121] width 44 height 9
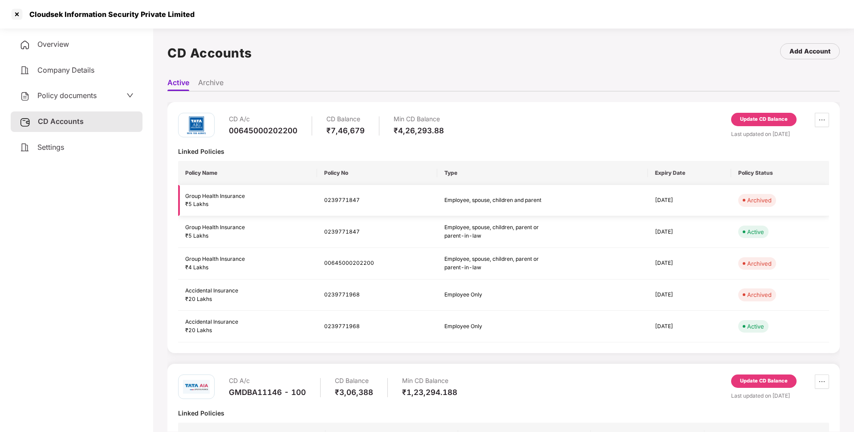
scroll to position [68, 0]
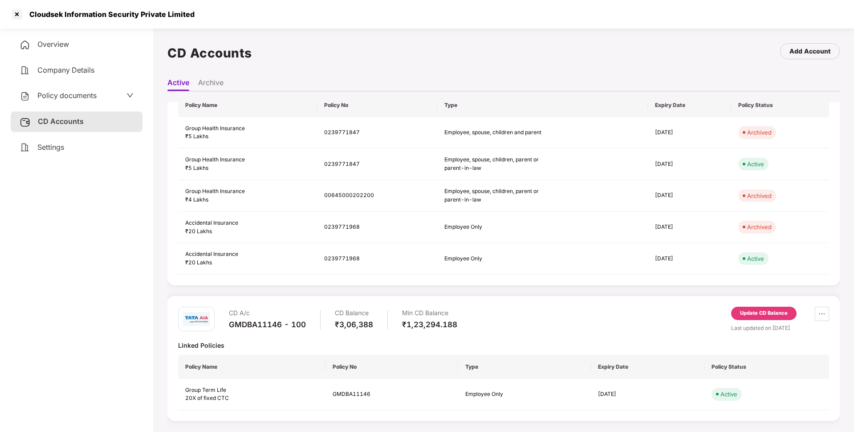
click at [755, 316] on div "Update CD Balance" at bounding box center [764, 313] width 48 height 8
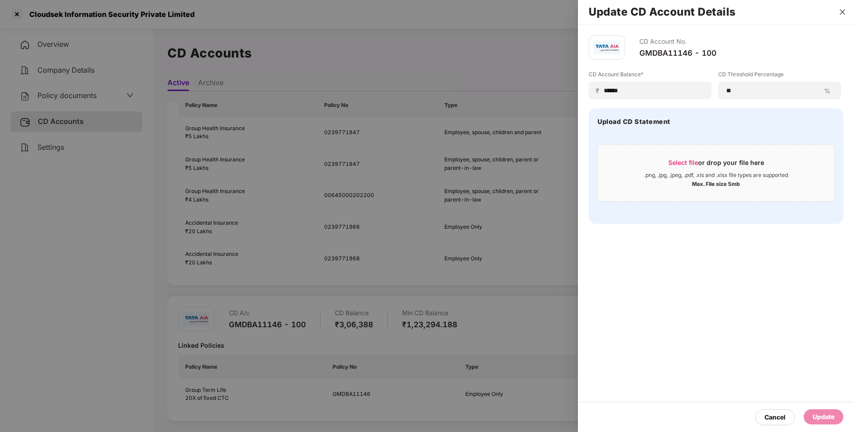
click at [840, 14] on icon "close" at bounding box center [842, 11] width 7 height 7
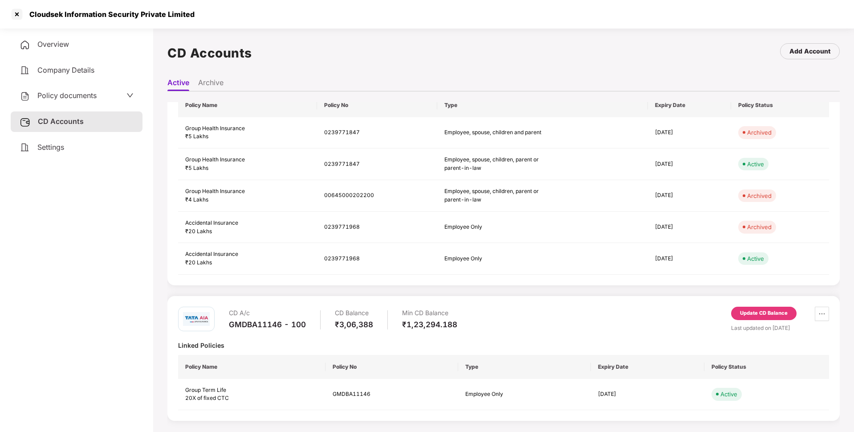
click at [74, 97] on span "Policy documents" at bounding box center [66, 95] width 59 height 9
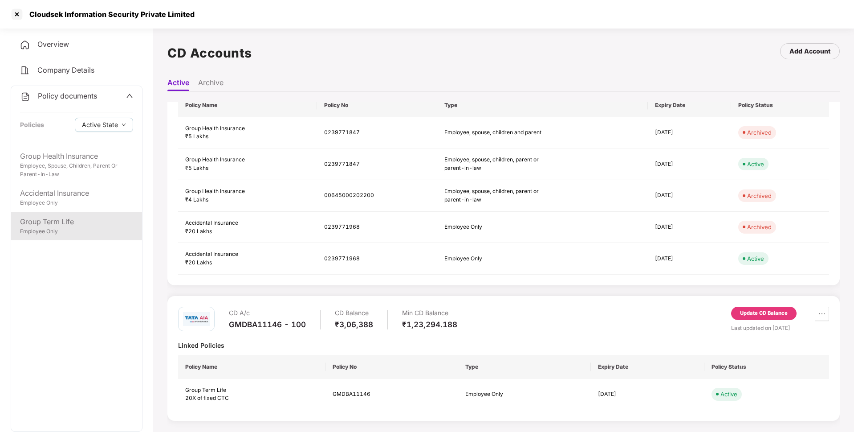
click at [60, 219] on div "Group Term Life" at bounding box center [76, 221] width 113 height 11
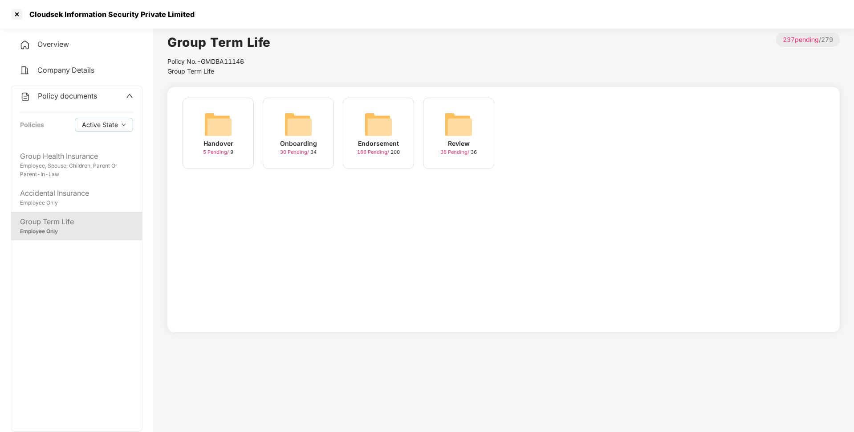
click at [367, 135] on img at bounding box center [378, 124] width 29 height 29
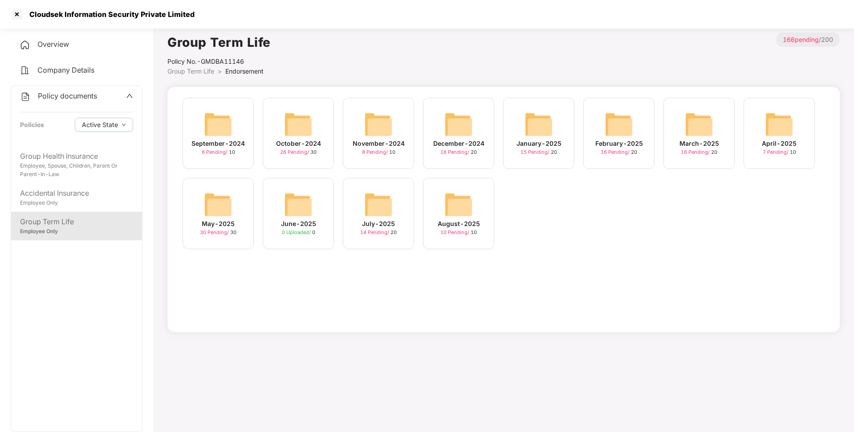
click at [386, 212] on img at bounding box center [378, 204] width 29 height 29
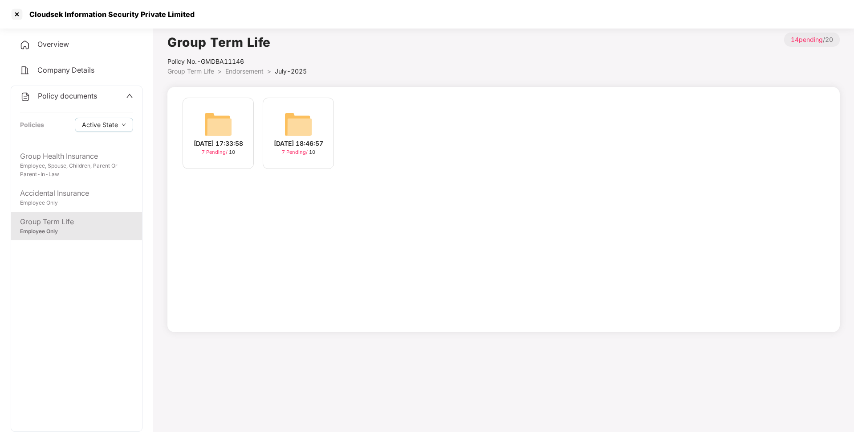
click at [243, 77] on div "Group Term Life Policy No.- GMDBA11146 Group Term Life > Endorsement > July-202…" at bounding box center [503, 182] width 673 height 299
click at [240, 72] on span "Endorsement" at bounding box center [244, 71] width 38 height 8
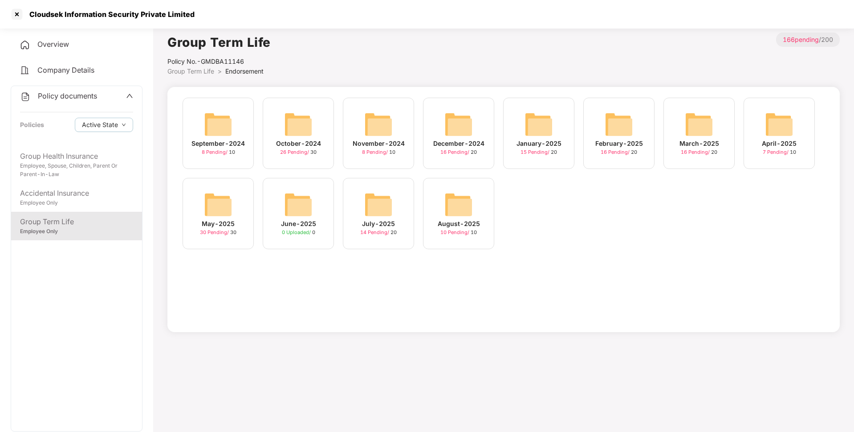
click at [431, 222] on div "August-2025 10 Pending / 10" at bounding box center [458, 213] width 71 height 71
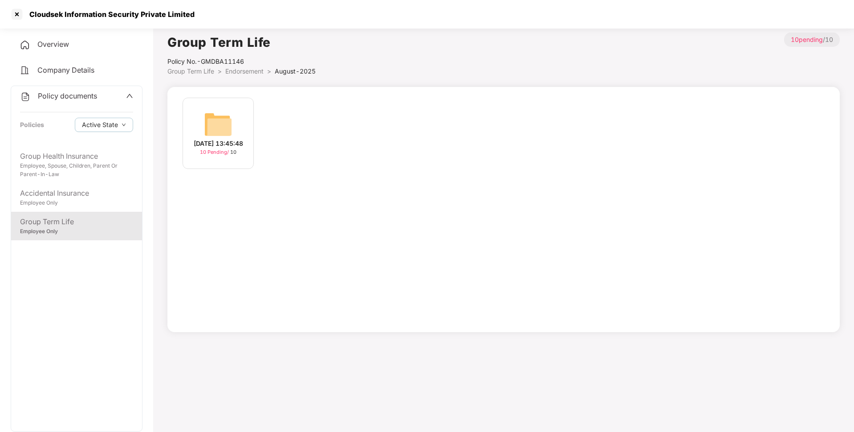
click at [209, 119] on img at bounding box center [218, 124] width 29 height 29
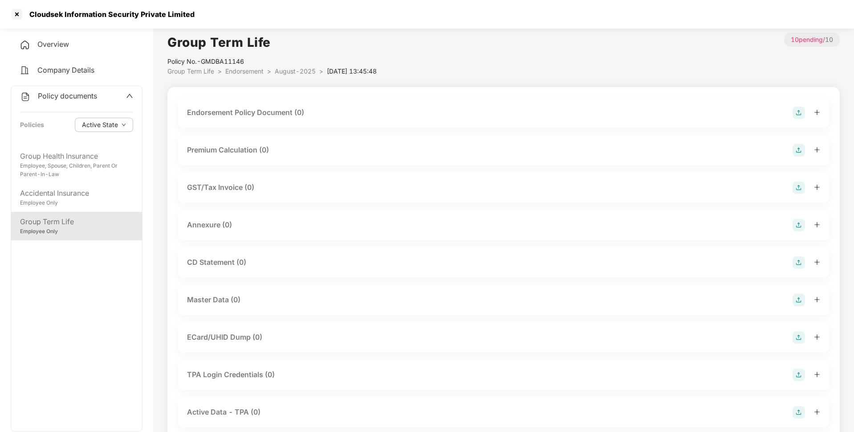
click at [800, 110] on img at bounding box center [799, 112] width 12 height 12
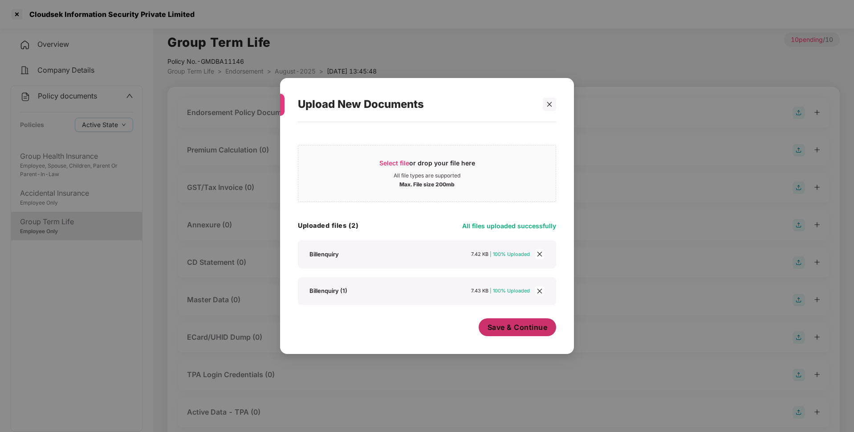
click at [514, 327] on span "Save & Continue" at bounding box center [518, 327] width 60 height 10
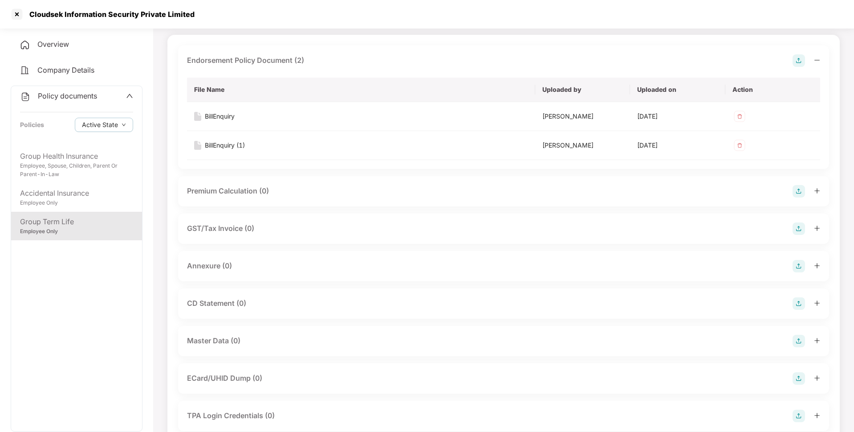
scroll to position [72, 0]
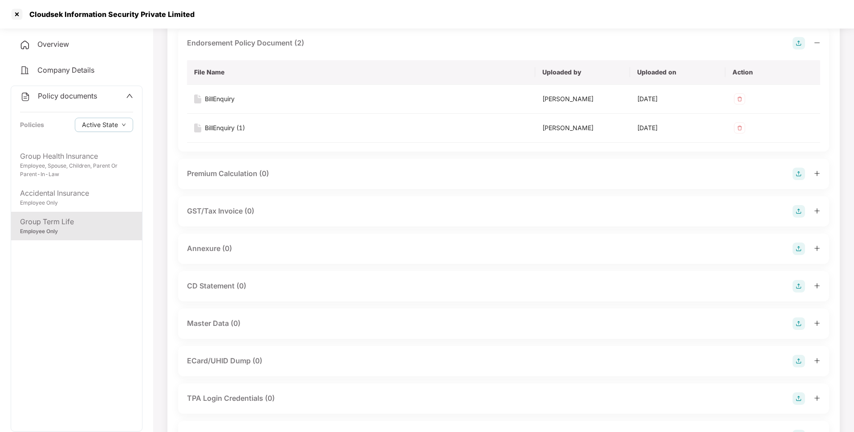
click at [797, 247] on img at bounding box center [799, 248] width 12 height 12
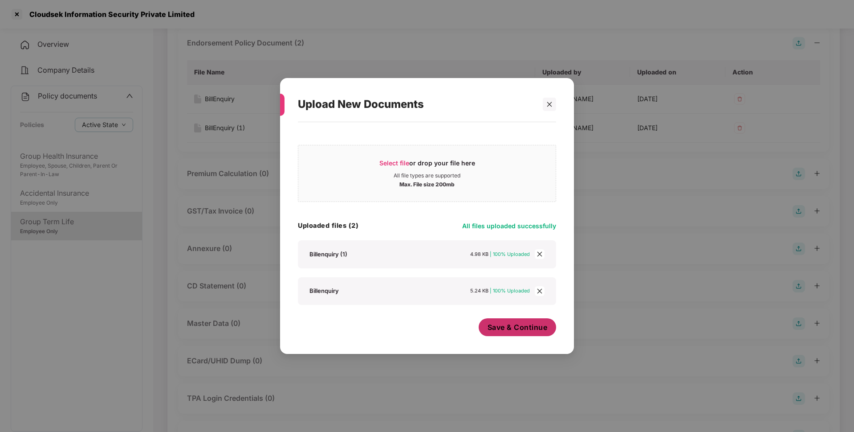
click at [506, 326] on span "Save & Continue" at bounding box center [518, 327] width 60 height 10
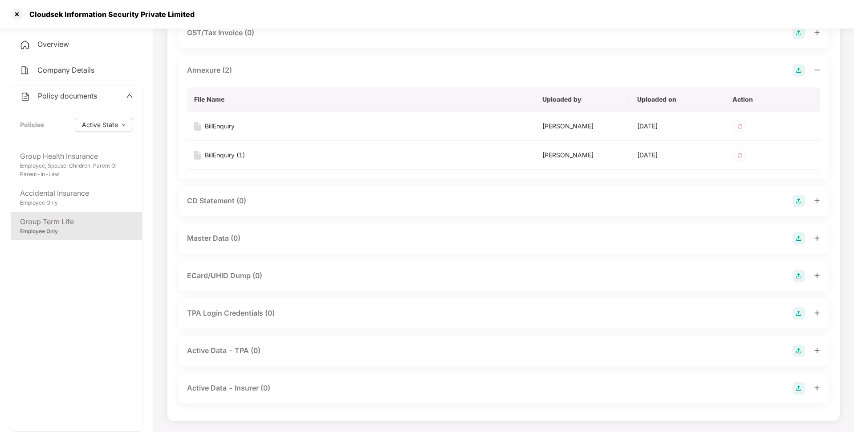
scroll to position [246, 0]
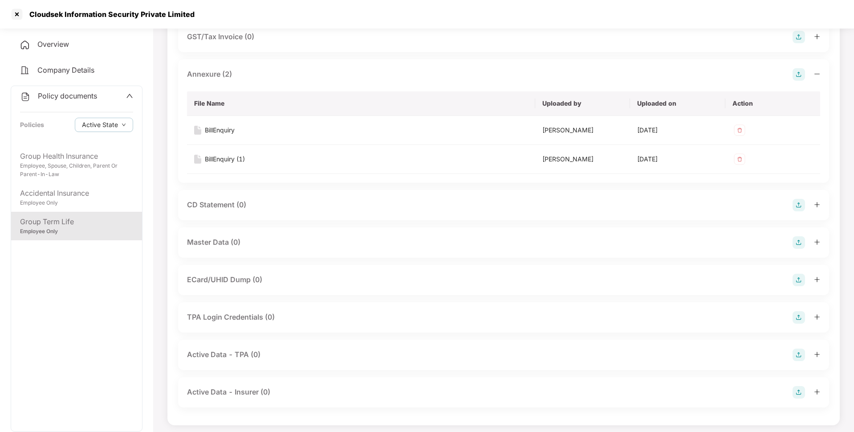
click at [798, 243] on img at bounding box center [799, 242] width 12 height 12
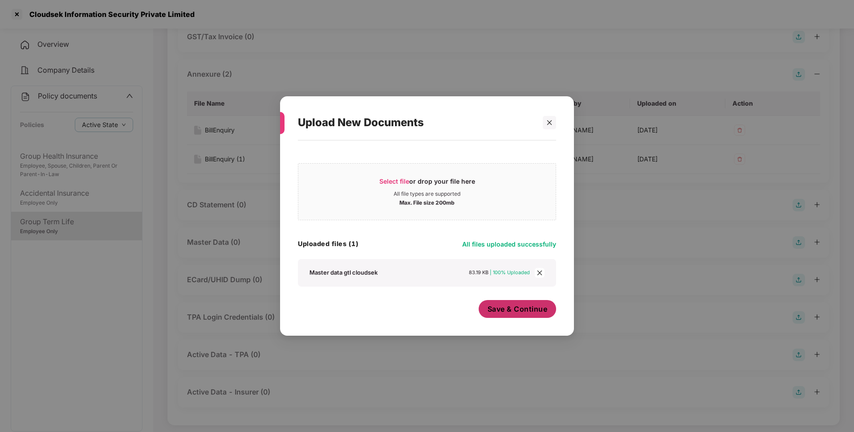
click at [512, 311] on span "Save & Continue" at bounding box center [518, 309] width 60 height 10
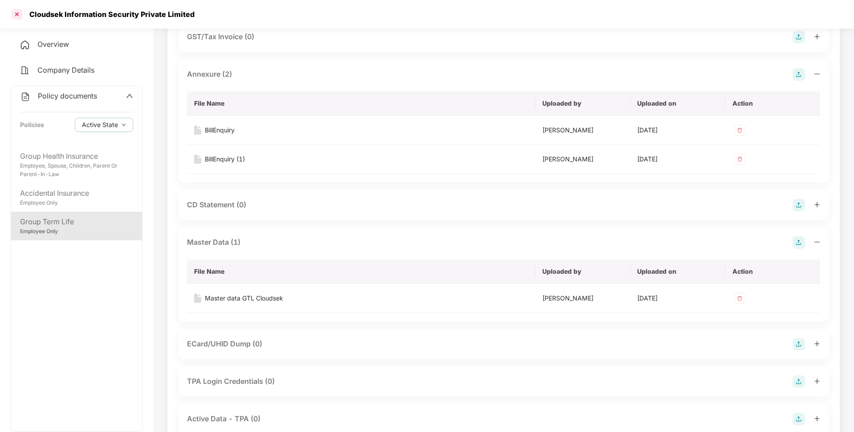
click at [14, 16] on div at bounding box center [17, 14] width 14 height 14
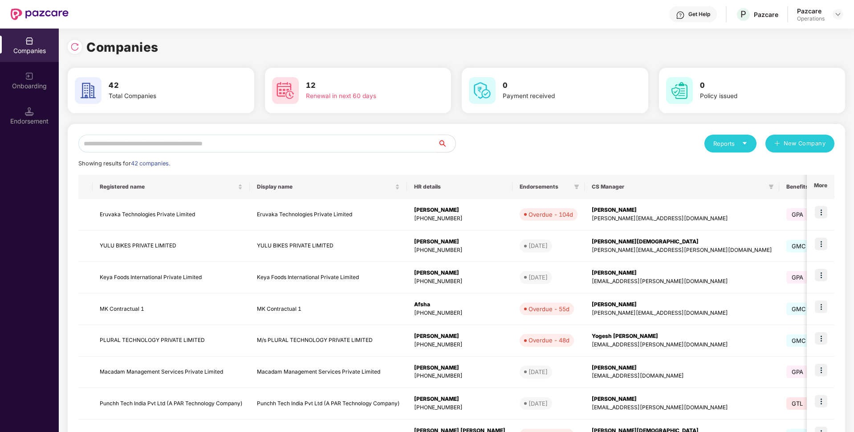
scroll to position [0, 0]
click at [155, 141] on input "text" at bounding box center [257, 144] width 359 height 18
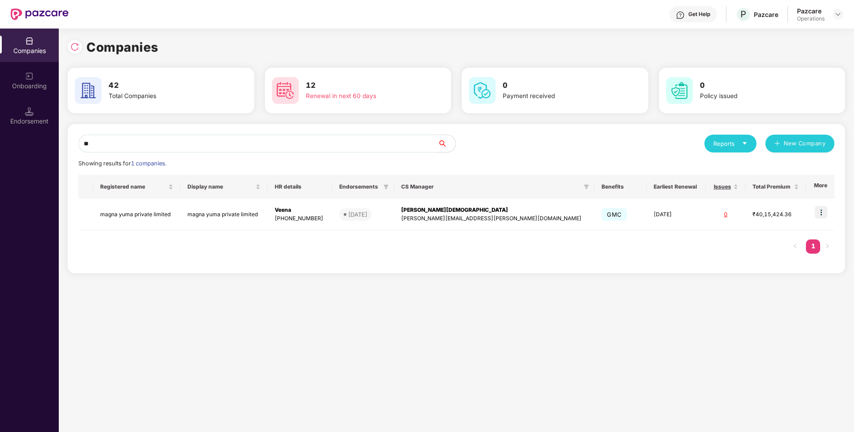
type input "*"
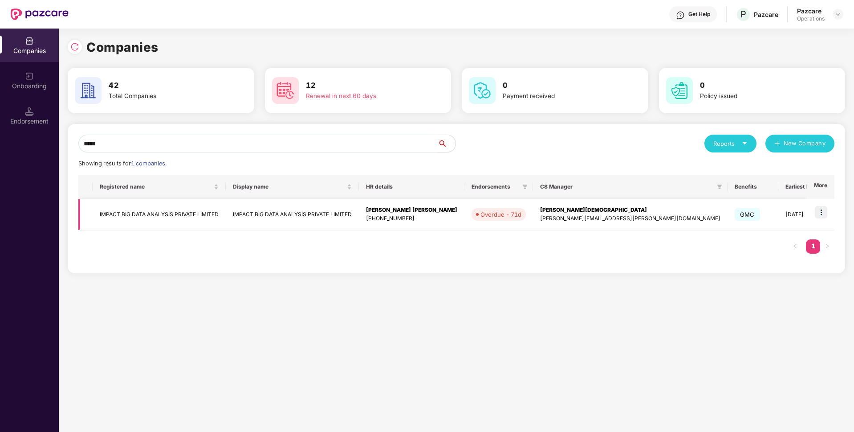
type input "*****"
click at [824, 209] on img at bounding box center [821, 212] width 12 height 12
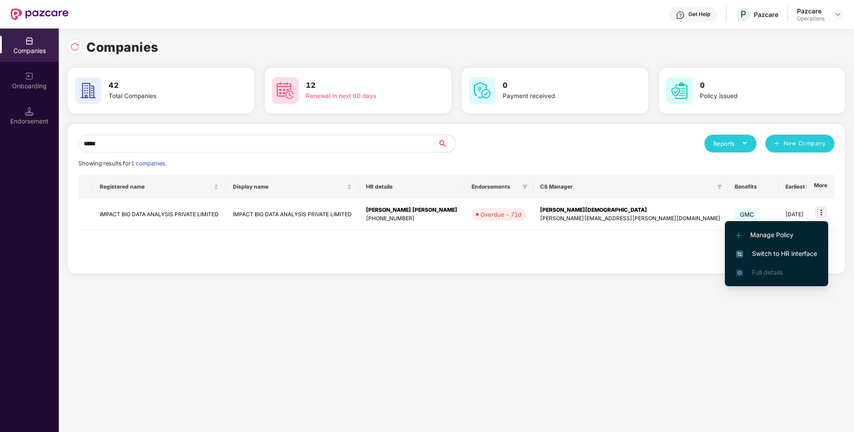
click at [750, 257] on span "Switch to HR interface" at bounding box center [776, 254] width 81 height 10
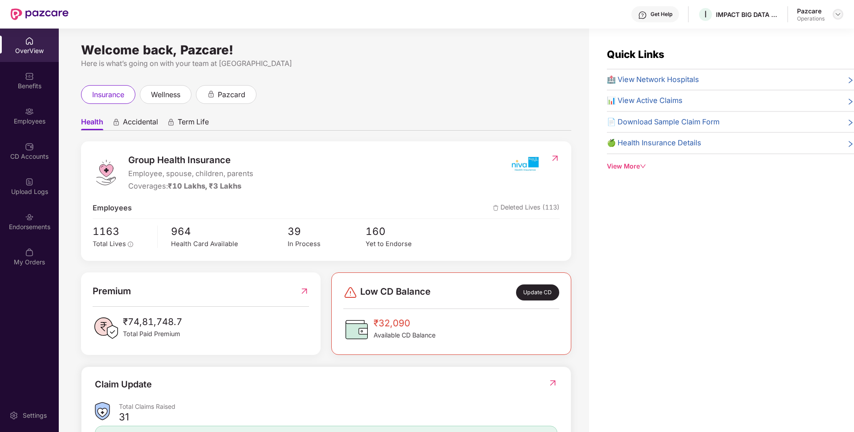
click at [837, 14] on img at bounding box center [838, 14] width 7 height 7
click at [792, 34] on div "Switch to partner view" at bounding box center [797, 35] width 116 height 17
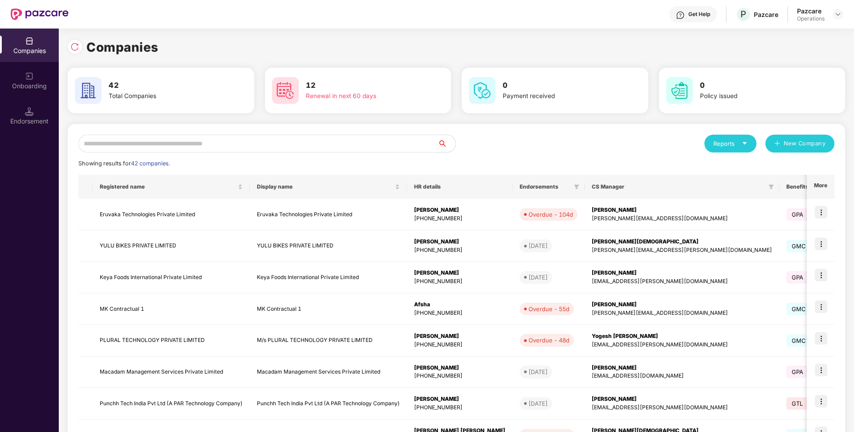
click at [253, 145] on input "text" at bounding box center [257, 144] width 359 height 18
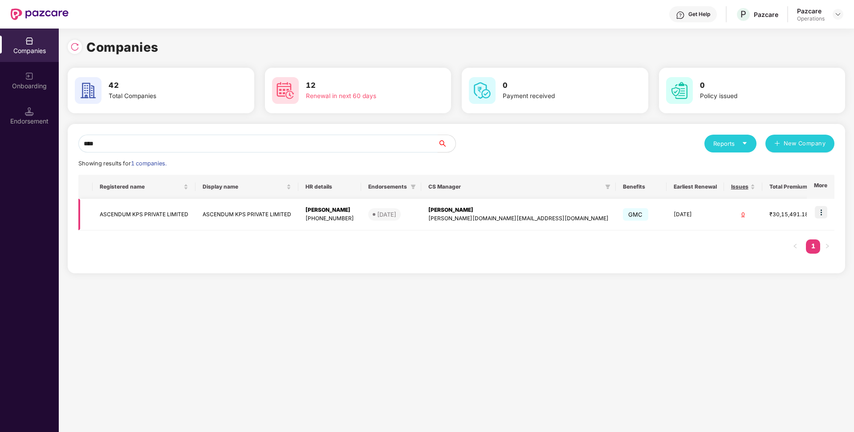
type input "****"
click at [167, 212] on td "ASCENDUM KPS PRIVATE LIMITED" at bounding box center [144, 215] width 103 height 32
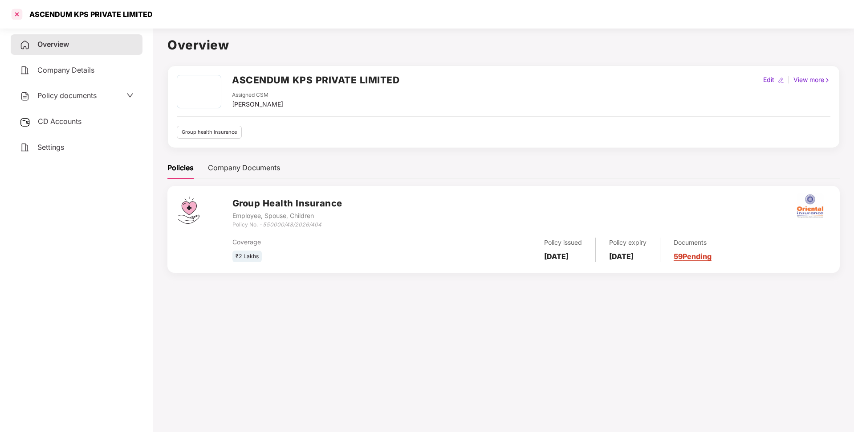
click at [16, 15] on div at bounding box center [17, 14] width 14 height 14
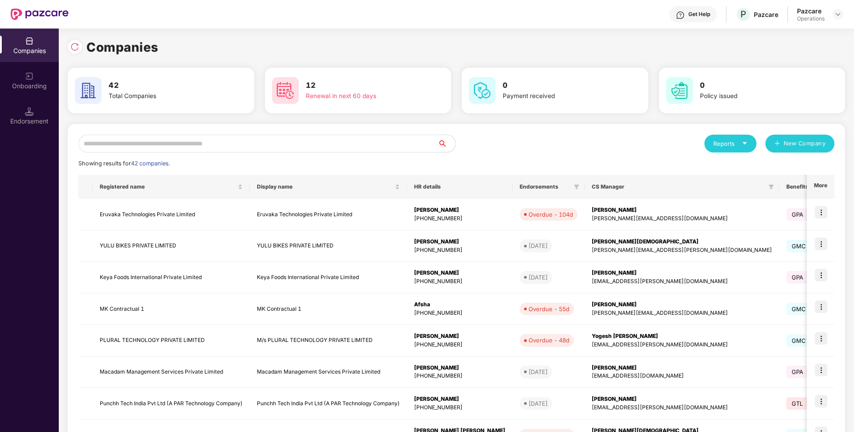
click at [151, 141] on input "text" at bounding box center [257, 144] width 359 height 18
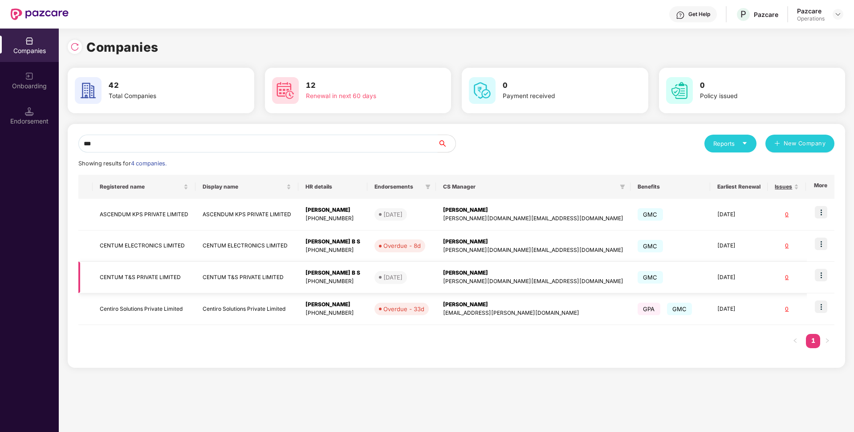
type input "***"
click at [821, 245] on img at bounding box center [821, 243] width 12 height 12
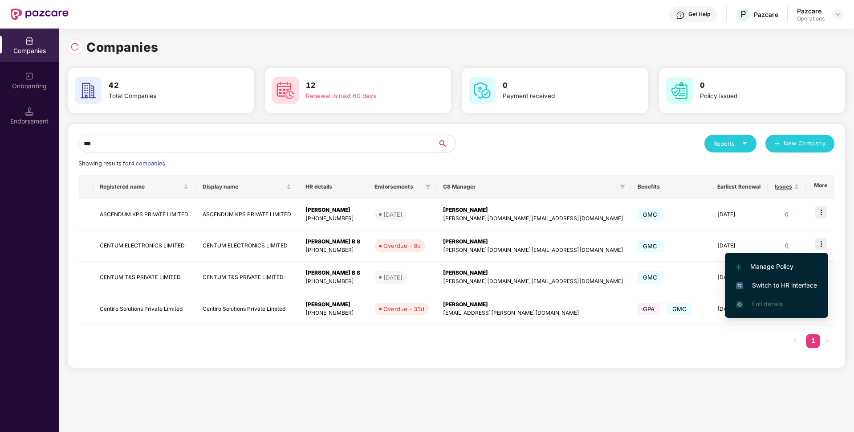
click at [760, 283] on span "Switch to HR interface" at bounding box center [776, 285] width 81 height 10
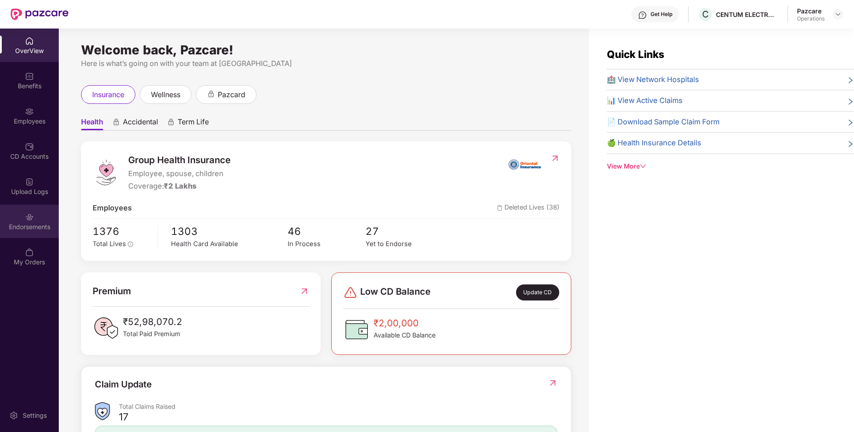
click at [31, 229] on div "Endorsements" at bounding box center [29, 226] width 59 height 9
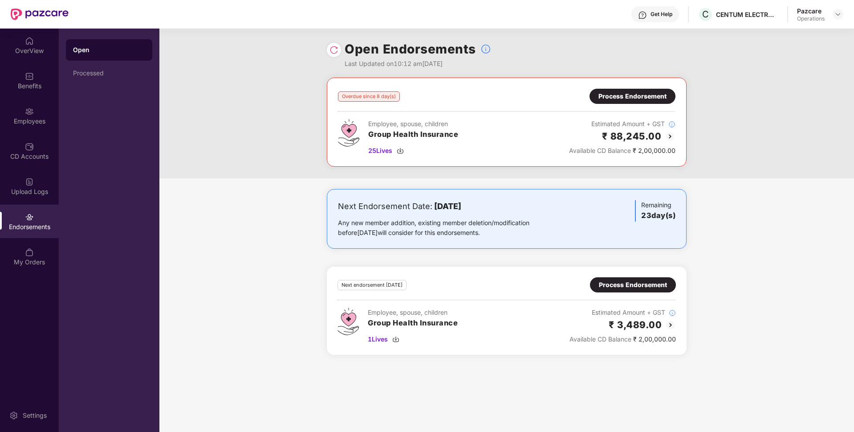
click at [629, 94] on div "Process Endorsement" at bounding box center [633, 96] width 68 height 10
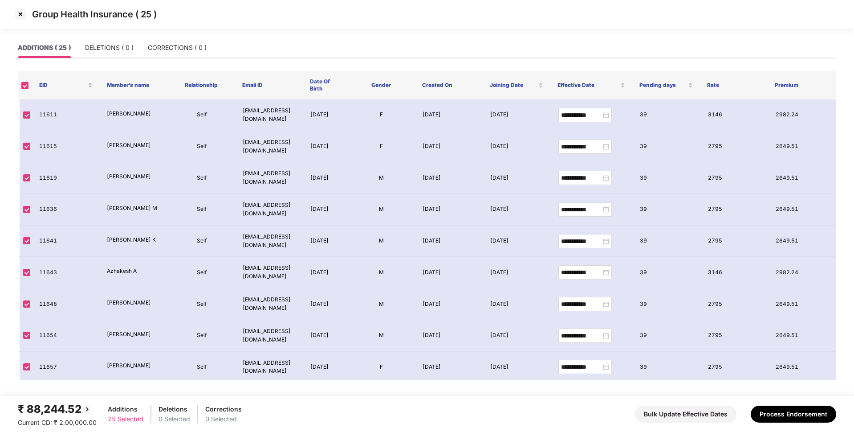
click at [18, 15] on img at bounding box center [20, 14] width 14 height 14
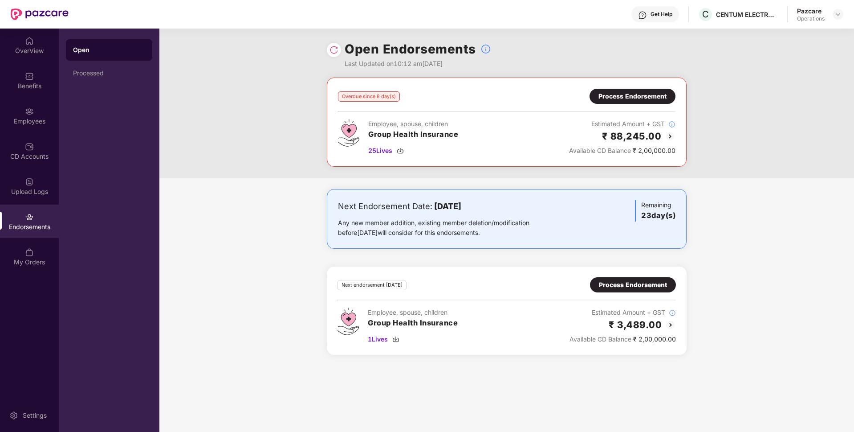
click at [615, 100] on div "Process Endorsement" at bounding box center [633, 96] width 68 height 10
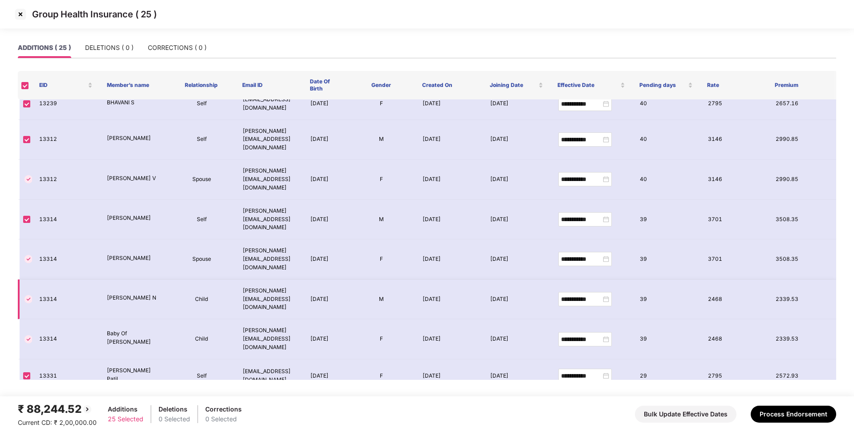
scroll to position [422, 0]
drag, startPoint x: 152, startPoint y: 196, endPoint x: 106, endPoint y: 192, distance: 46.5
click at [106, 198] on td "[PERSON_NAME]" at bounding box center [134, 218] width 68 height 40
copy p "[PERSON_NAME]"
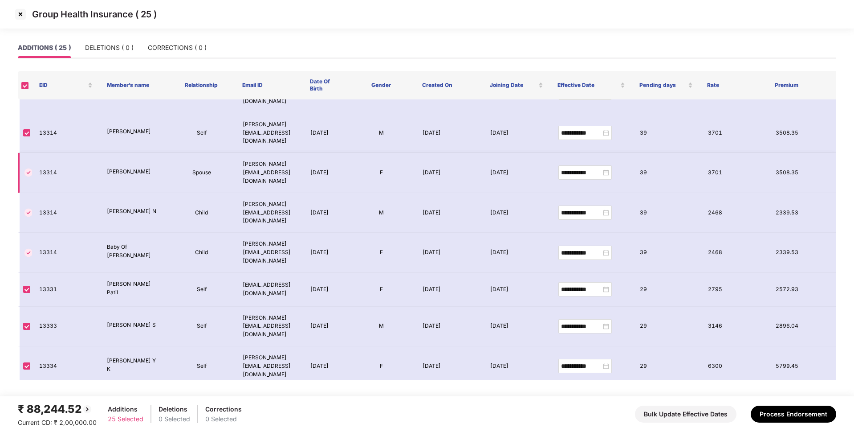
scroll to position [507, 0]
click at [778, 409] on button "Process Endorsement" at bounding box center [794, 413] width 86 height 17
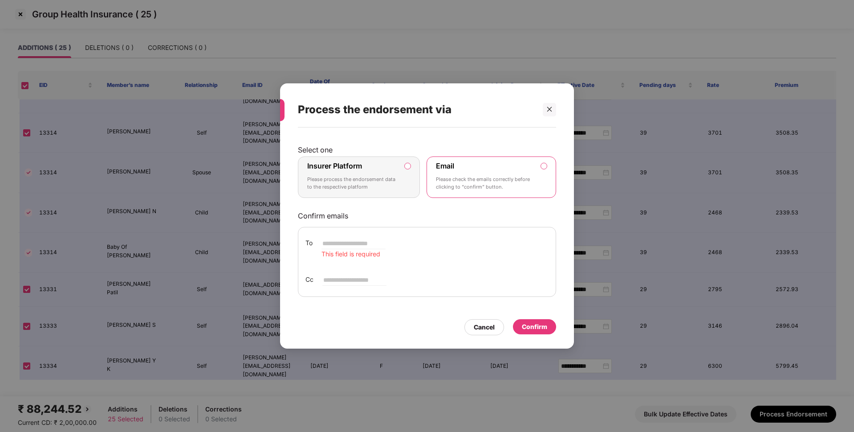
click at [361, 184] on p "Please process the endorsement data to the respective platform" at bounding box center [352, 183] width 91 height 16
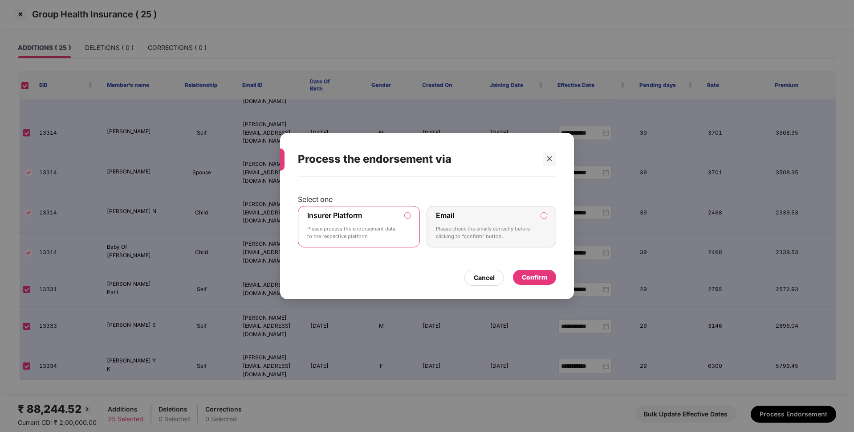
click at [536, 276] on div "Confirm" at bounding box center [534, 277] width 25 height 10
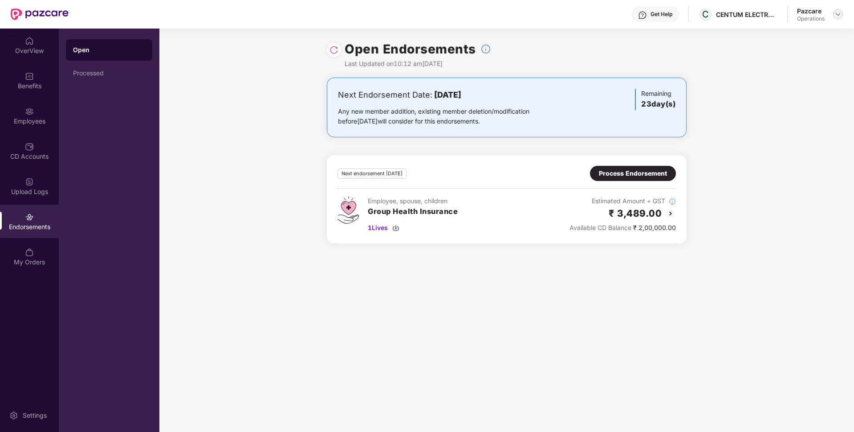
click at [837, 14] on img at bounding box center [838, 14] width 7 height 7
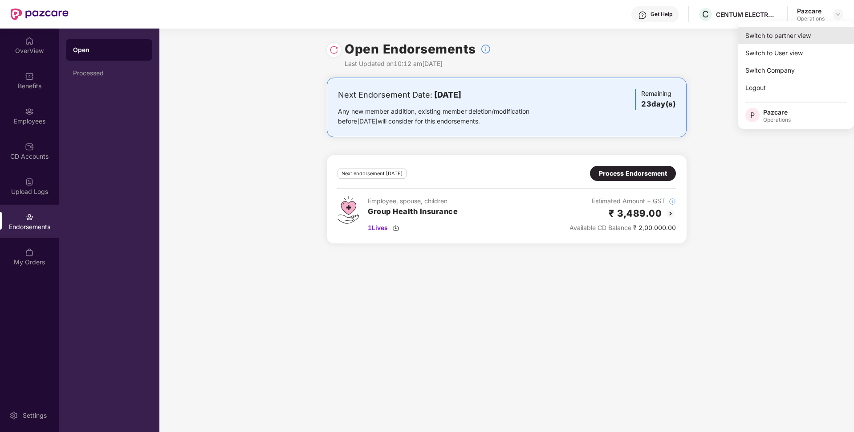
click at [762, 36] on div "Switch to partner view" at bounding box center [797, 35] width 116 height 17
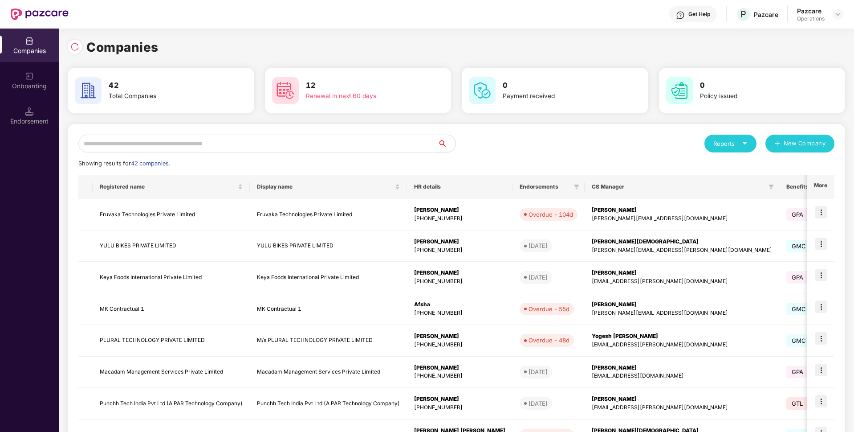
click at [311, 132] on div "Reports New Company Showing results for 42 companies. Registered name Display n…" at bounding box center [457, 340] width 778 height 433
click at [283, 141] on input "text" at bounding box center [257, 144] width 359 height 18
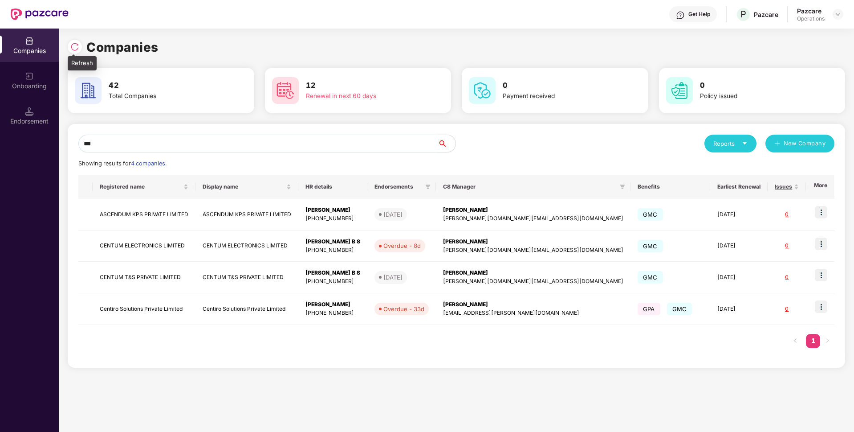
click at [79, 47] on img at bounding box center [74, 46] width 9 height 9
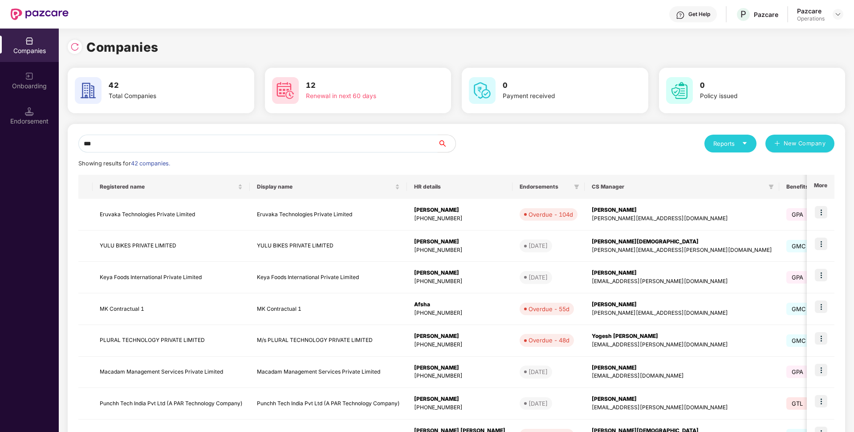
click at [113, 144] on input "***" at bounding box center [257, 144] width 359 height 18
type input "*"
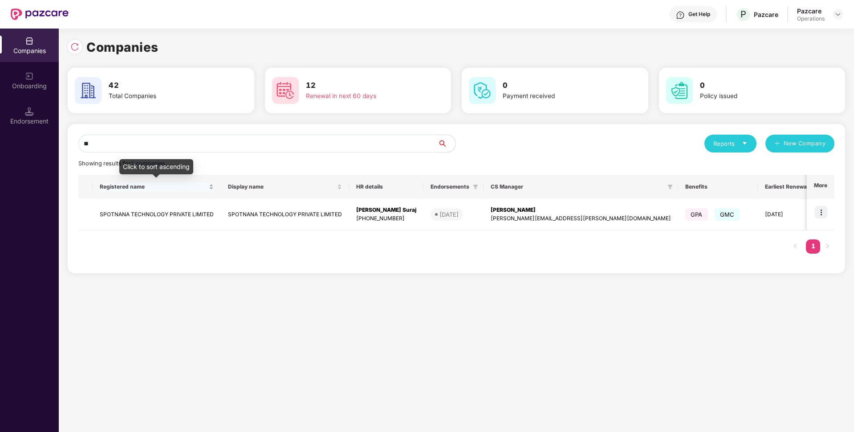
type input "*"
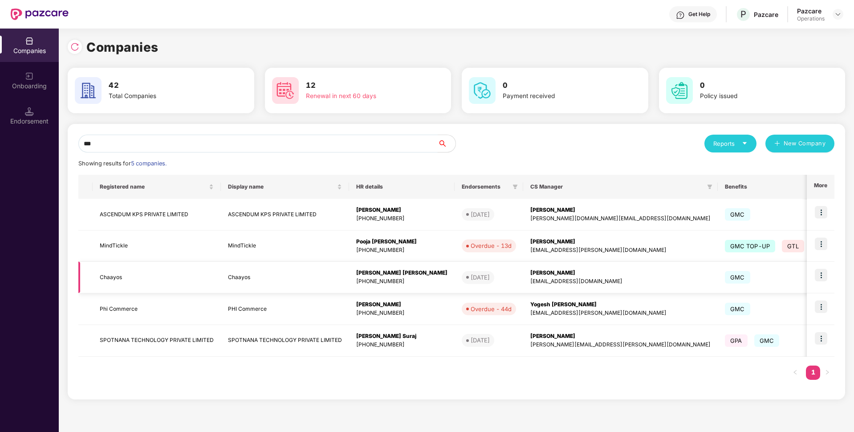
type input "***"
click at [824, 273] on img at bounding box center [821, 275] width 12 height 12
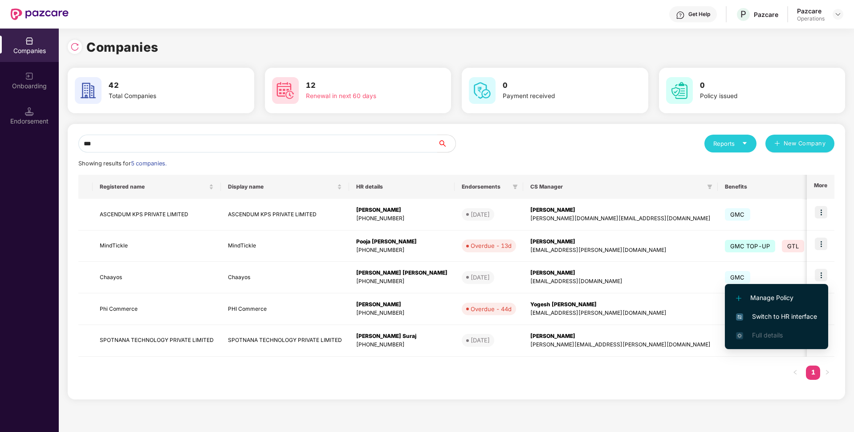
click at [763, 319] on span "Switch to HR interface" at bounding box center [776, 316] width 81 height 10
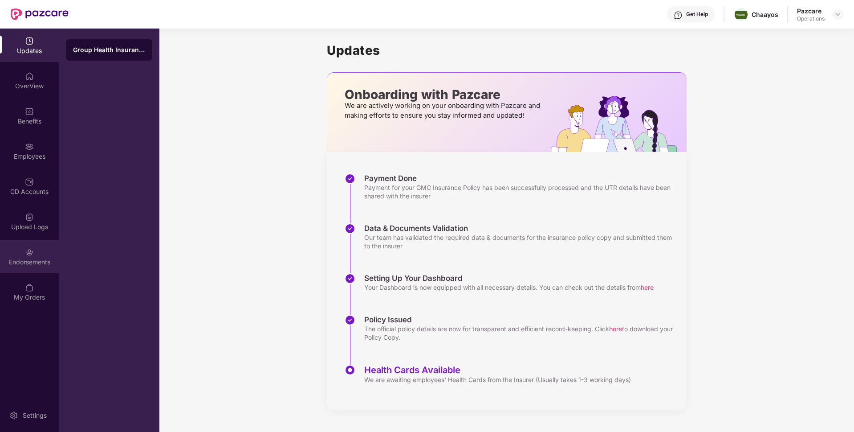
click at [33, 261] on div "Endorsements" at bounding box center [29, 261] width 59 height 9
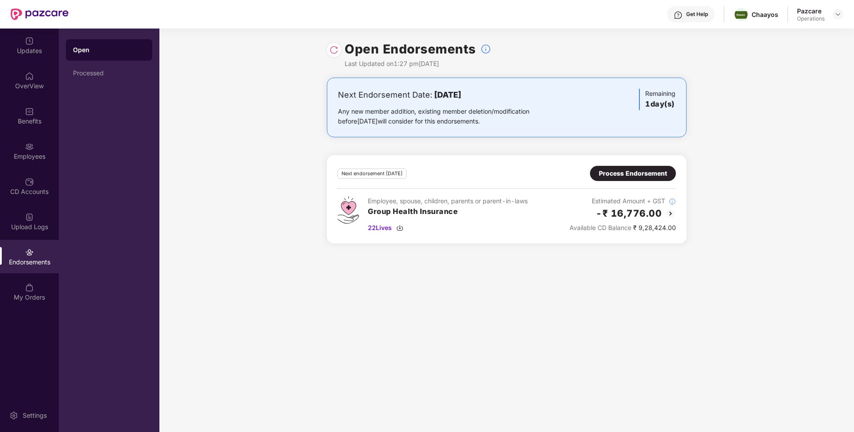
click at [653, 170] on div "Process Endorsement" at bounding box center [633, 173] width 68 height 10
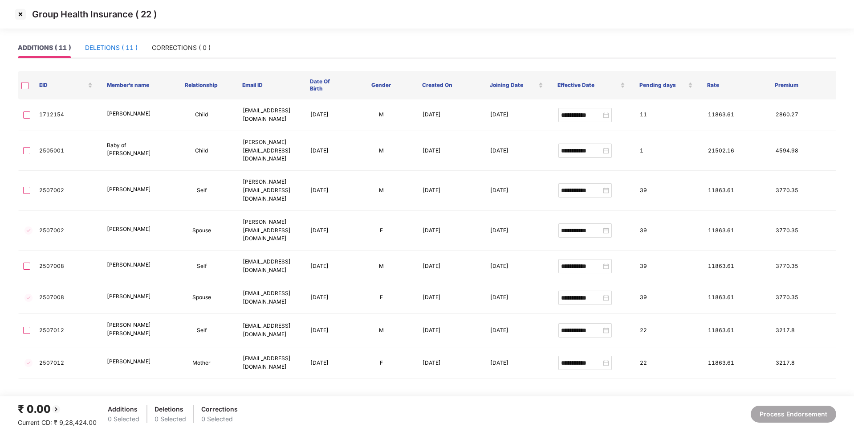
click at [120, 45] on div "DELETIONS ( 11 )" at bounding box center [111, 48] width 53 height 10
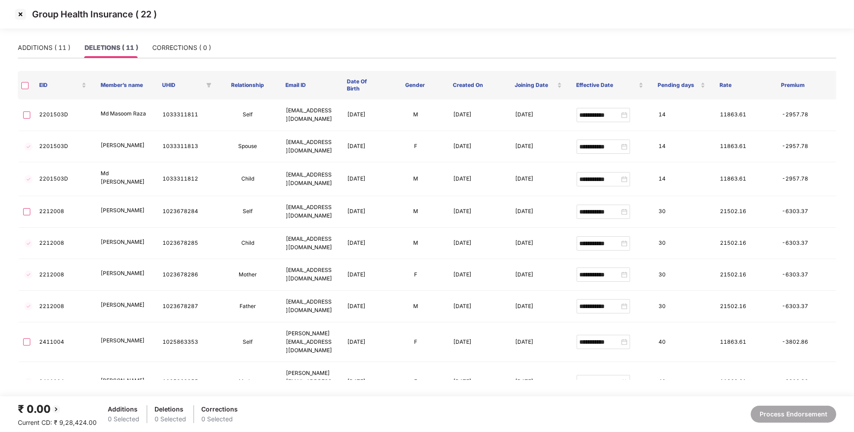
click at [20, 11] on img at bounding box center [20, 14] width 14 height 14
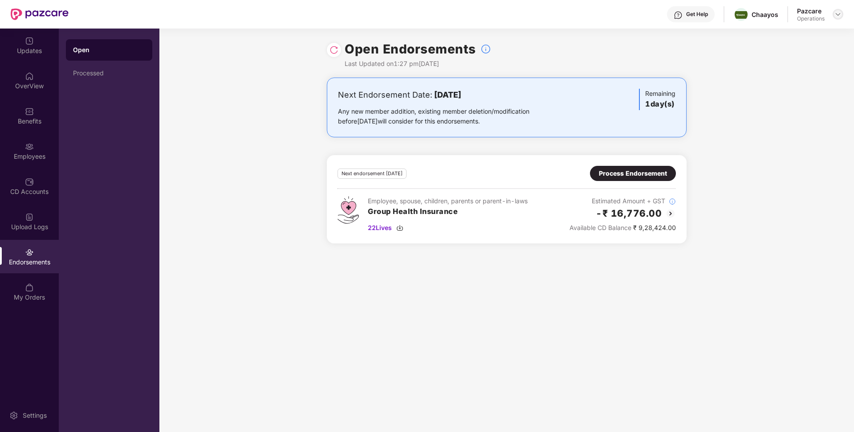
click at [841, 14] on img at bounding box center [838, 14] width 7 height 7
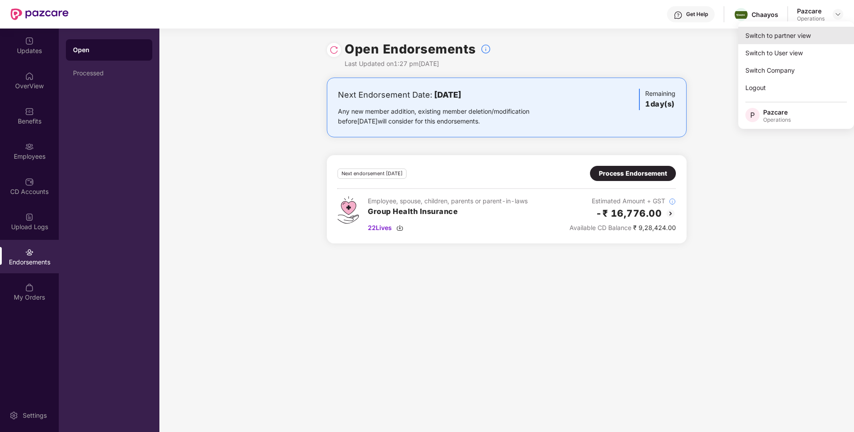
click at [786, 34] on div "Switch to partner view" at bounding box center [797, 35] width 116 height 17
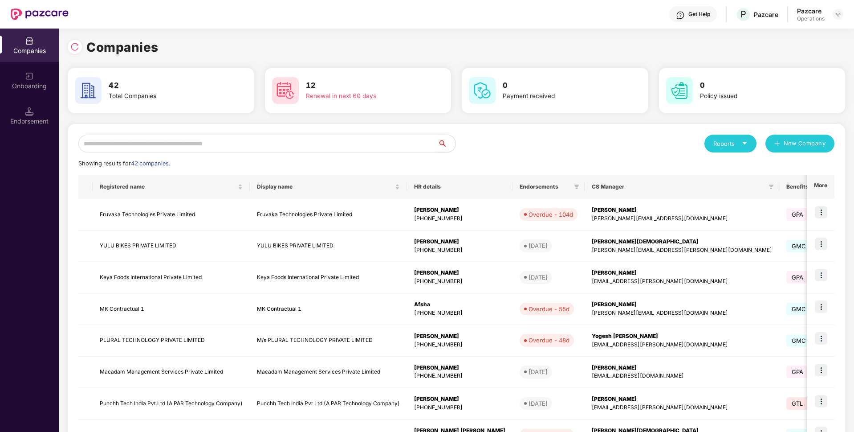
click at [204, 141] on input "text" at bounding box center [257, 144] width 359 height 18
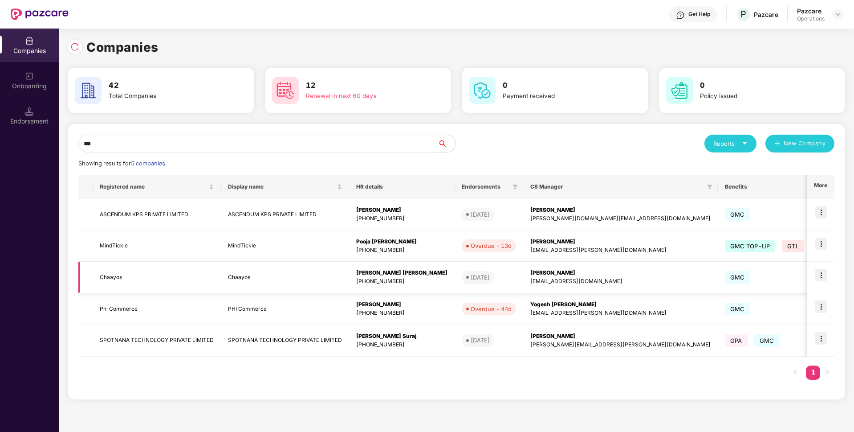
type input "***"
click at [823, 271] on img at bounding box center [821, 275] width 12 height 12
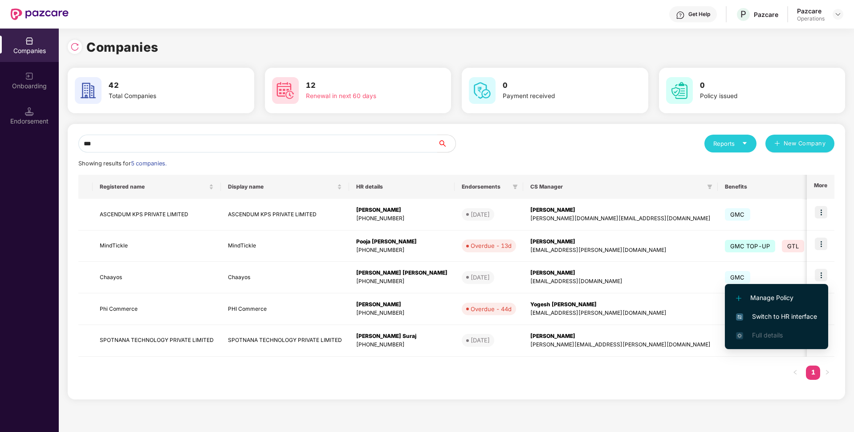
click at [759, 314] on span "Switch to HR interface" at bounding box center [776, 316] width 81 height 10
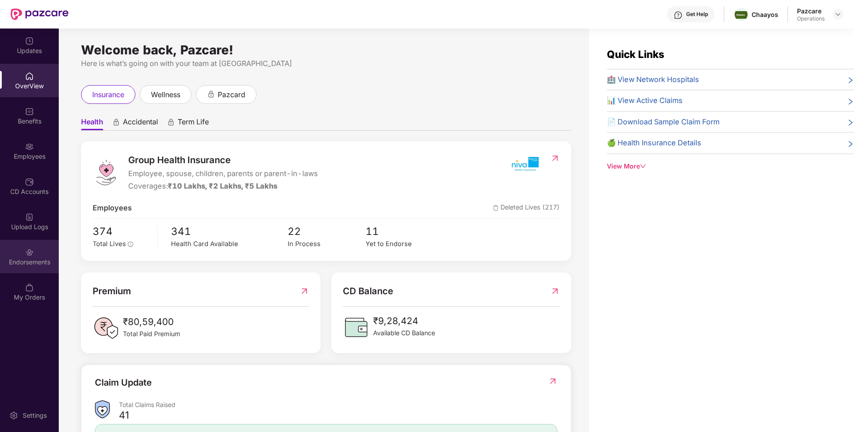
click at [45, 266] on div "Endorsements" at bounding box center [29, 261] width 59 height 9
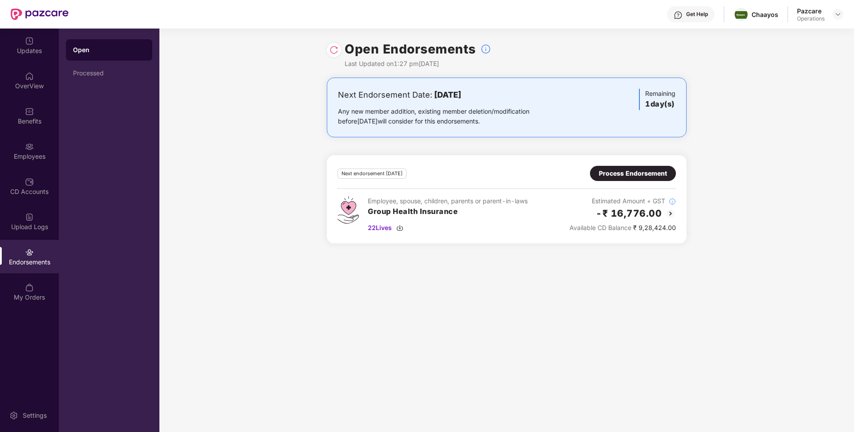
click at [622, 173] on div "Process Endorsement" at bounding box center [633, 173] width 68 height 10
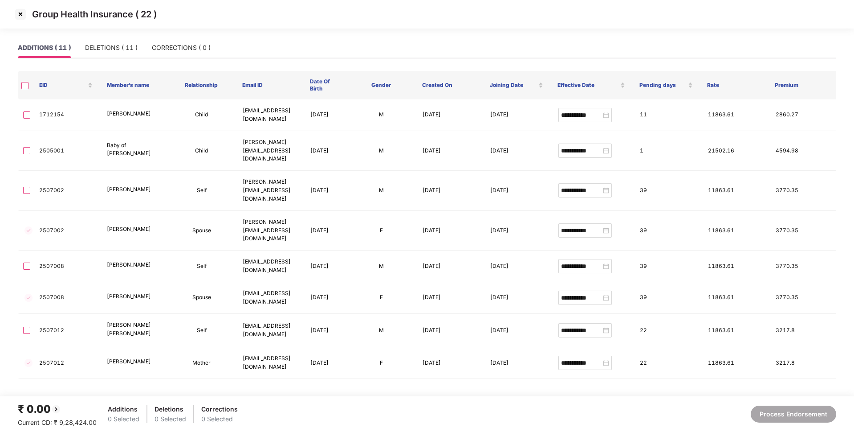
click at [20, 12] on img at bounding box center [20, 14] width 14 height 14
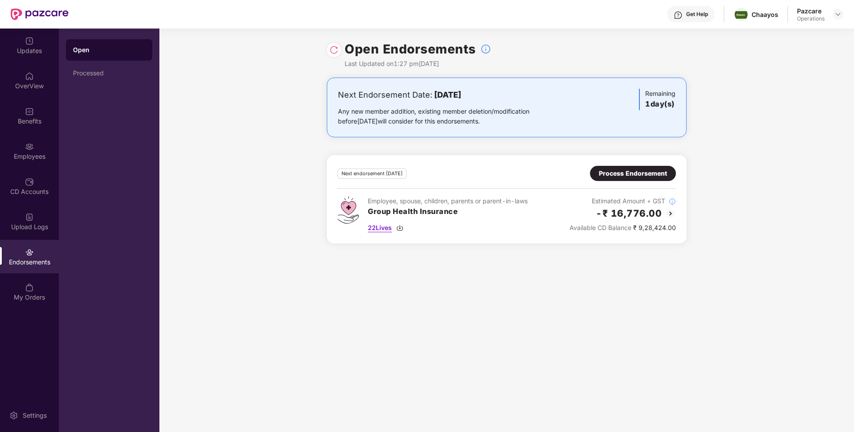
click at [381, 228] on span "22 Lives" at bounding box center [380, 228] width 24 height 10
click at [27, 145] on img at bounding box center [29, 146] width 9 height 9
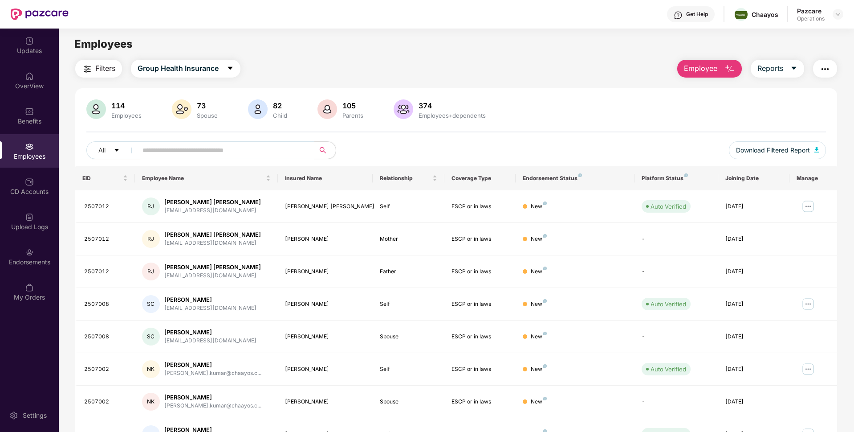
click at [181, 151] on input "text" at bounding box center [223, 149] width 160 height 13
paste input "*******"
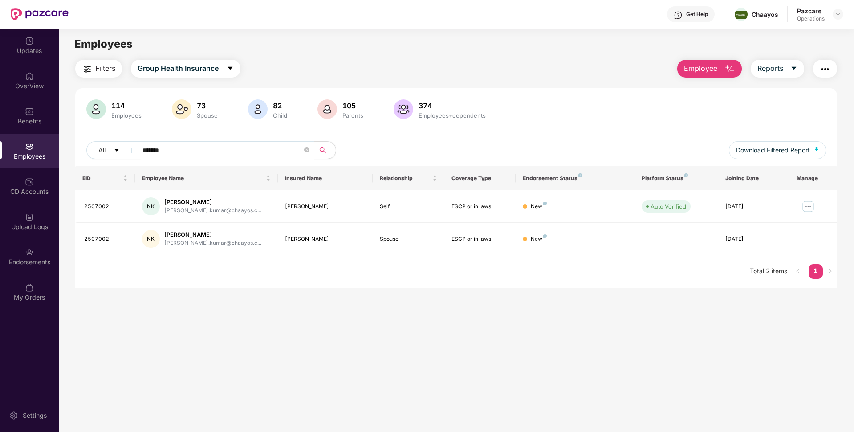
paste input "text"
type input "*******"
click at [39, 257] on div "Endorsements" at bounding box center [29, 261] width 59 height 9
